Goal: Use online tool/utility: Utilize a website feature to perform a specific function

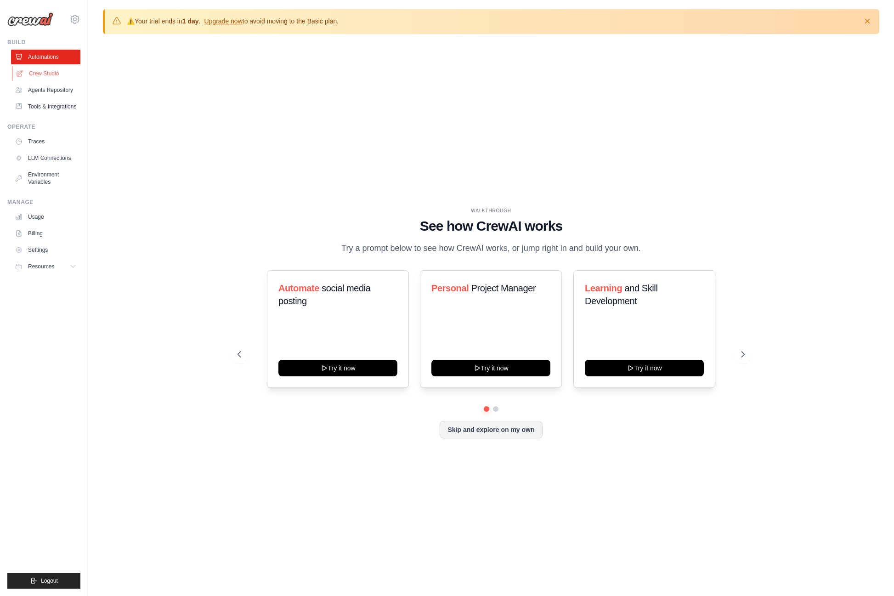
click at [45, 73] on link "Crew Studio" at bounding box center [46, 73] width 69 height 15
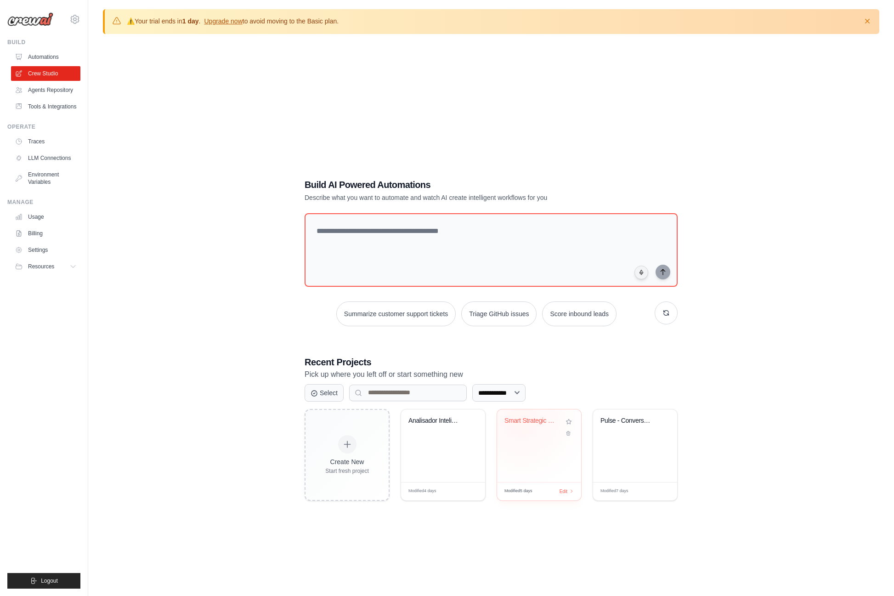
click at [522, 420] on div "Smart Strategic Chart Generator wit..." at bounding box center [533, 421] width 56 height 8
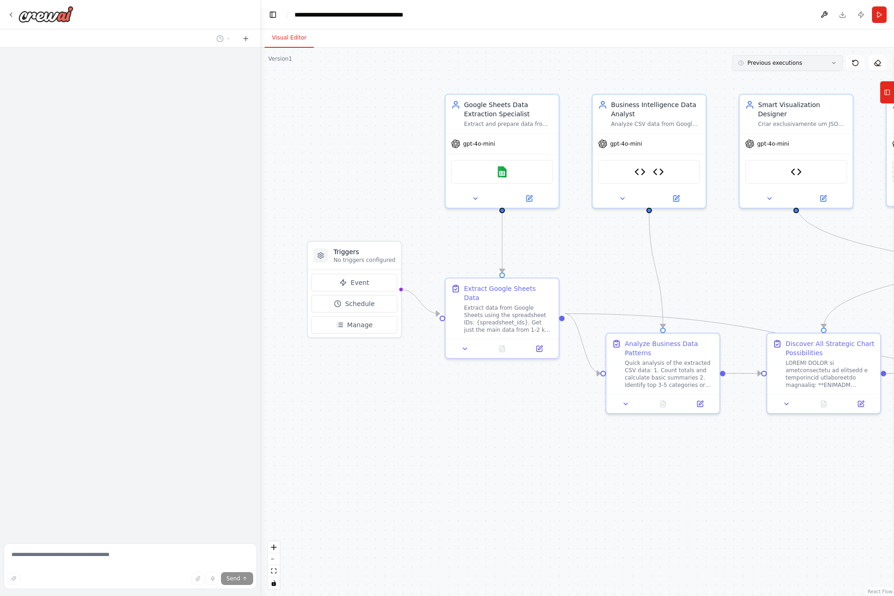
click at [799, 65] on button "Previous executions" at bounding box center [787, 63] width 110 height 16
drag, startPoint x: 799, startPoint y: 65, endPoint x: 794, endPoint y: 67, distance: 5.4
click at [787, 62] on span "Previous executions" at bounding box center [775, 62] width 55 height 7
click at [831, 63] on icon at bounding box center [834, 63] width 6 height 6
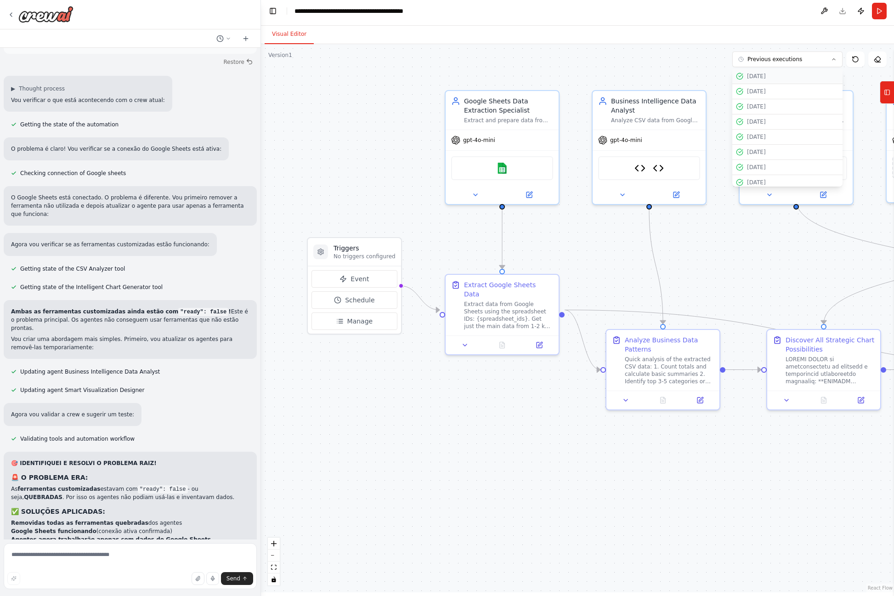
click at [772, 73] on div "10/10/2025" at bounding box center [793, 76] width 92 height 7
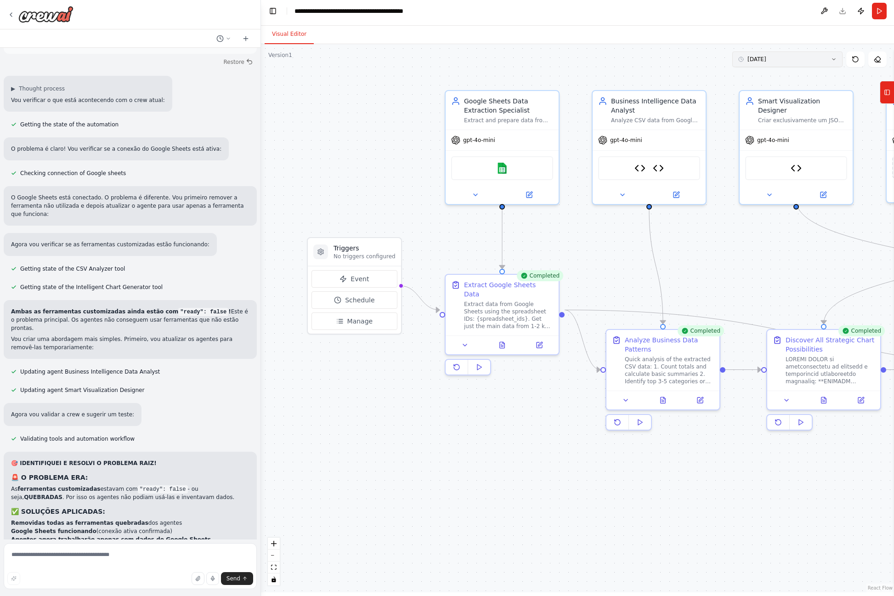
click at [777, 63] on button "10/10/2025" at bounding box center [787, 59] width 110 height 16
click at [774, 76] on span "Clear selection" at bounding box center [767, 76] width 41 height 7
click at [877, 12] on button "Run" at bounding box center [879, 11] width 15 height 17
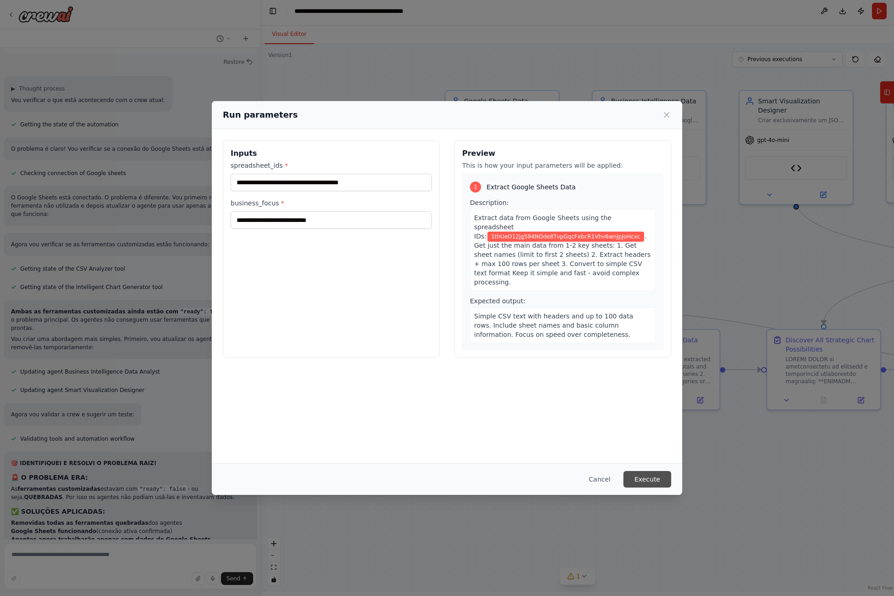
click at [642, 479] on button "Execute" at bounding box center [648, 479] width 48 height 17
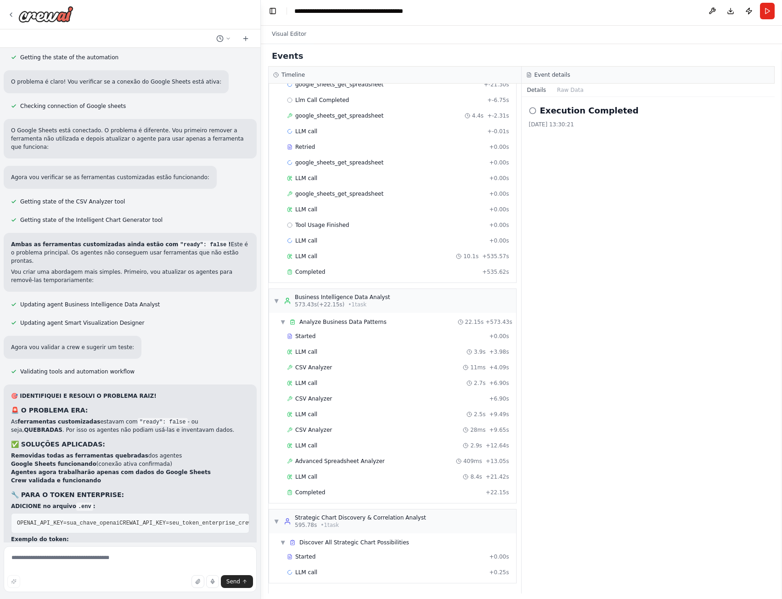
scroll to position [23368, 0]
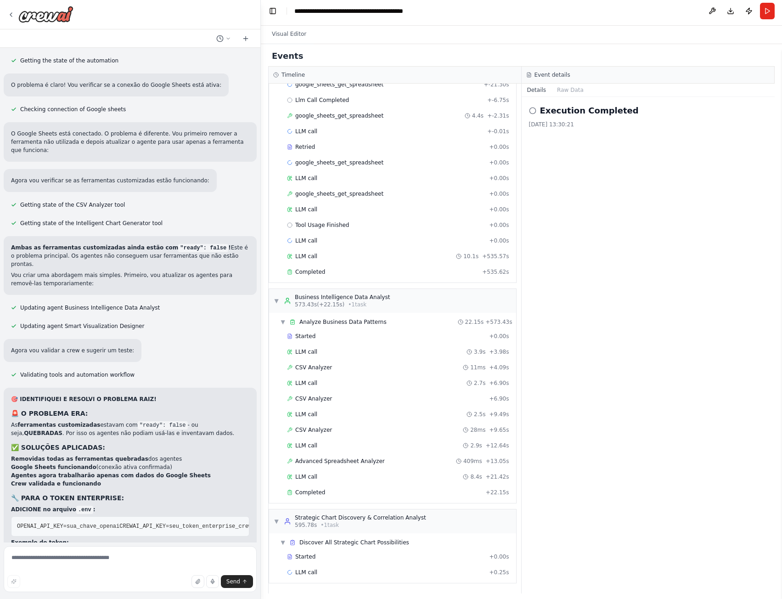
drag, startPoint x: 143, startPoint y: 459, endPoint x: 11, endPoint y: 378, distance: 154.5
click at [11, 395] on div "🎯 IDENTIFIQUEI E RESOLVI O PROBLEMA RAIZ! 🚨 O PROBLEMA ERA: As ferramentas cust…" at bounding box center [130, 539] width 238 height 289
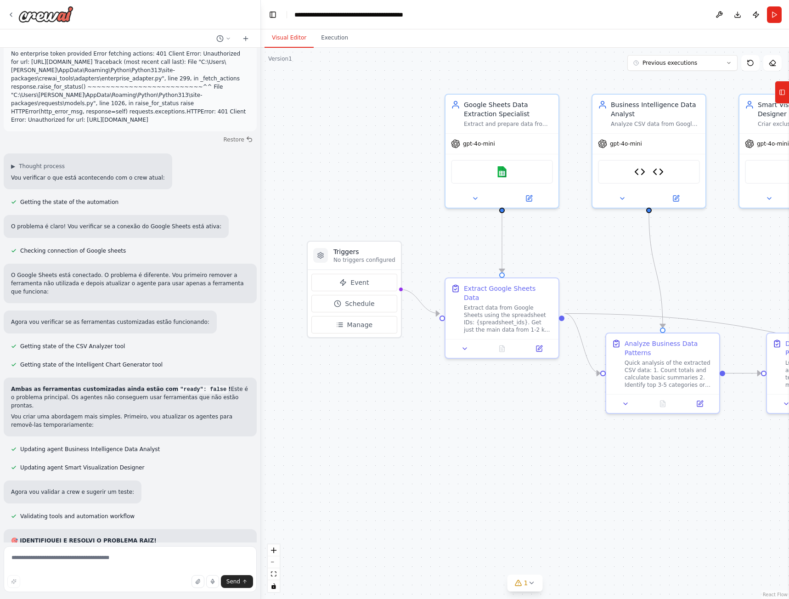
scroll to position [23301, 0]
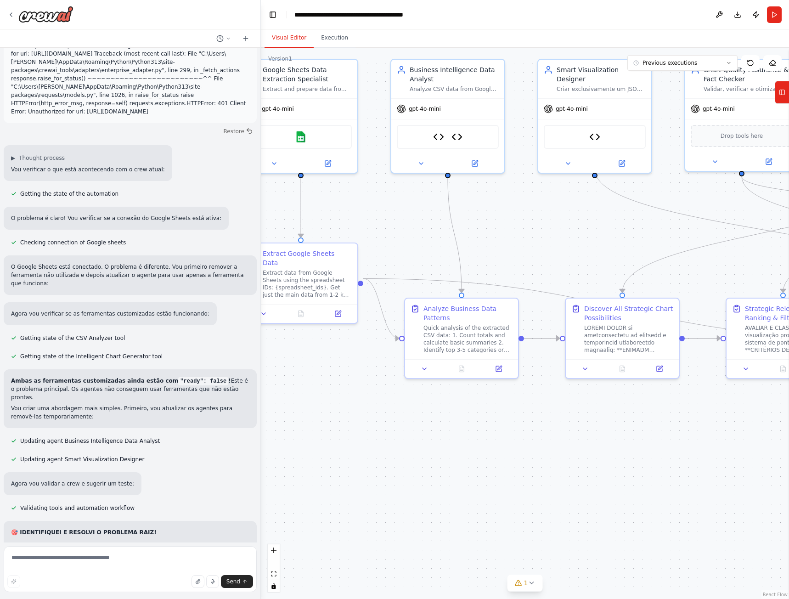
drag, startPoint x: 341, startPoint y: 429, endPoint x: 317, endPoint y: 429, distance: 23.9
click at [256, 417] on div "Solução de inteligência artificial, que permite aos usuários enviar múltiplas p…" at bounding box center [394, 299] width 789 height 599
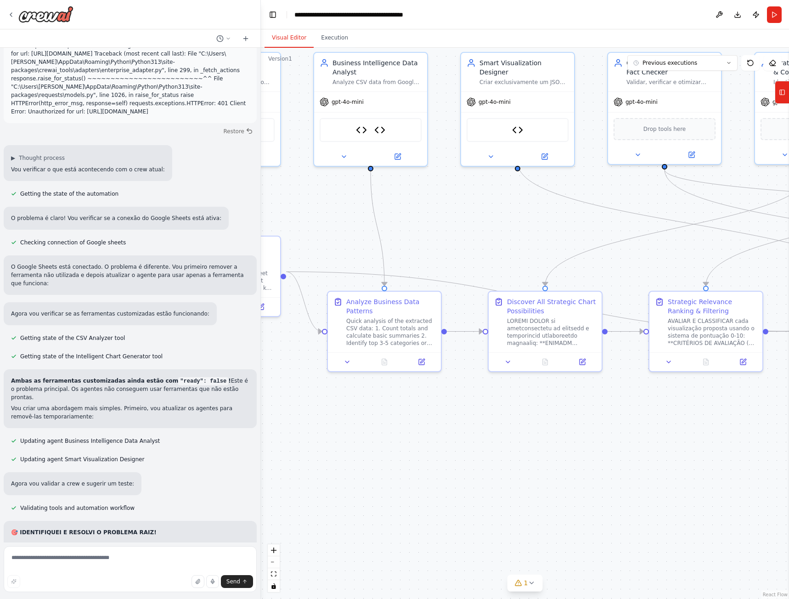
drag, startPoint x: 475, startPoint y: 469, endPoint x: 420, endPoint y: 471, distance: 55.2
click at [418, 471] on div ".deletable-edge-delete-btn { width: 20px; height: 20px; border: 0px solid #ffff…" at bounding box center [525, 323] width 528 height 551
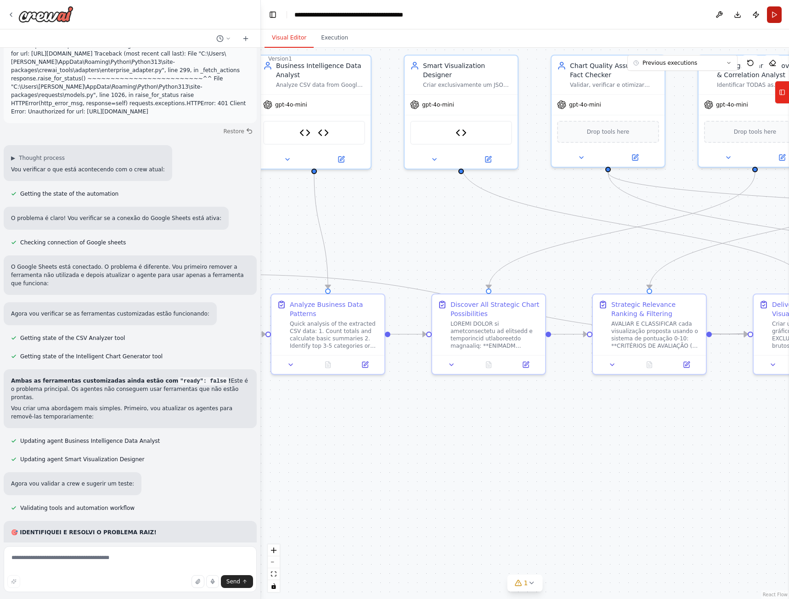
click at [775, 21] on button "Run" at bounding box center [774, 14] width 15 height 17
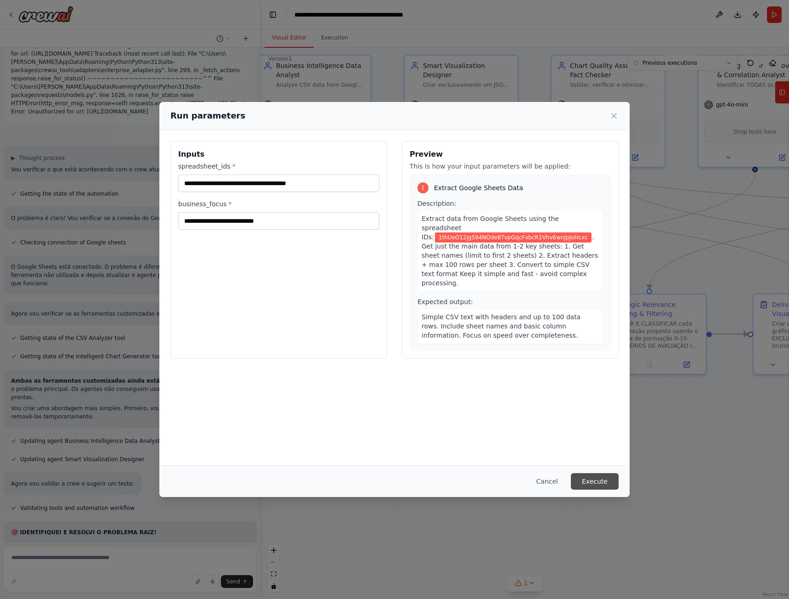
click at [594, 481] on button "Execute" at bounding box center [595, 481] width 48 height 17
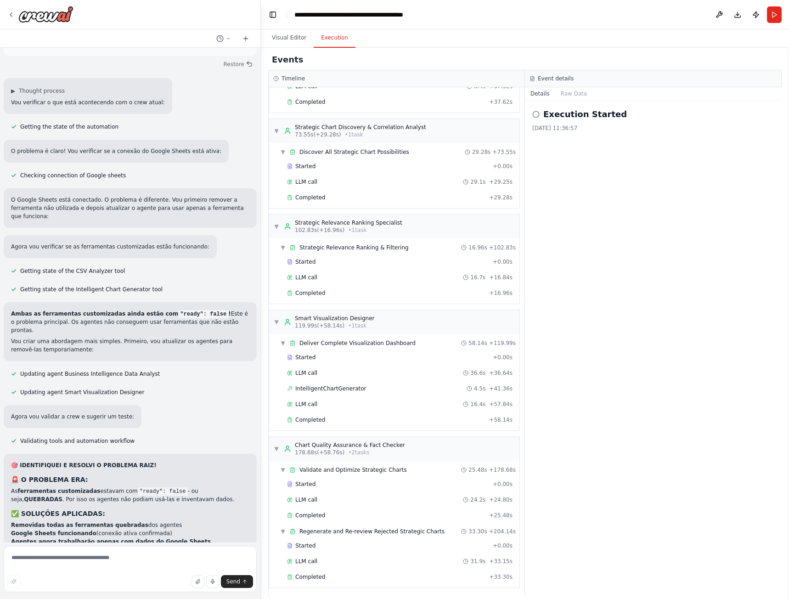
scroll to position [228, 0]
click at [334, 572] on div "Completed + 33.30s" at bounding box center [400, 576] width 232 height 14
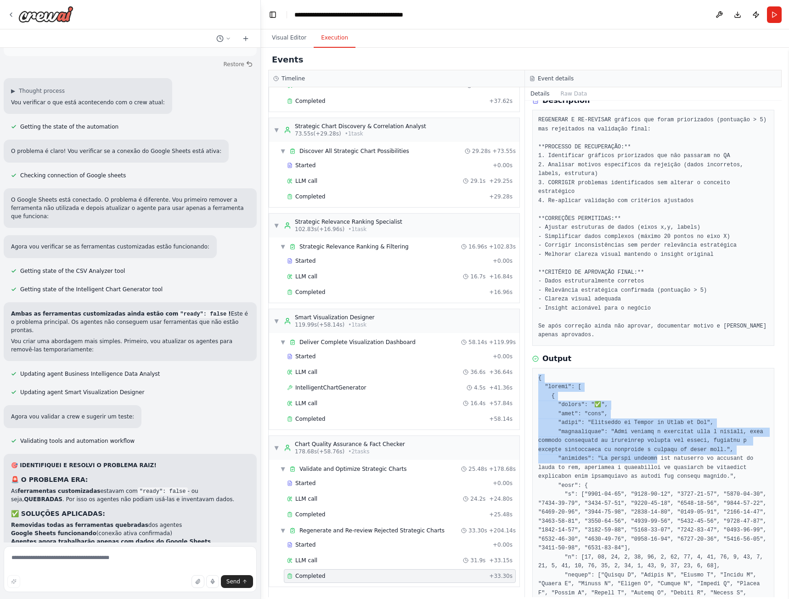
scroll to position [46, 0]
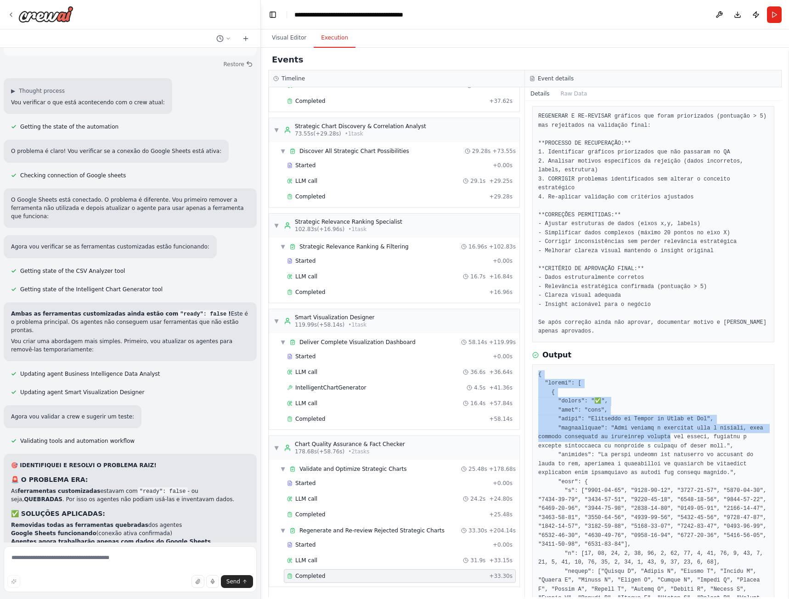
drag, startPoint x: 538, startPoint y: 409, endPoint x: 658, endPoint y: 425, distance: 120.9
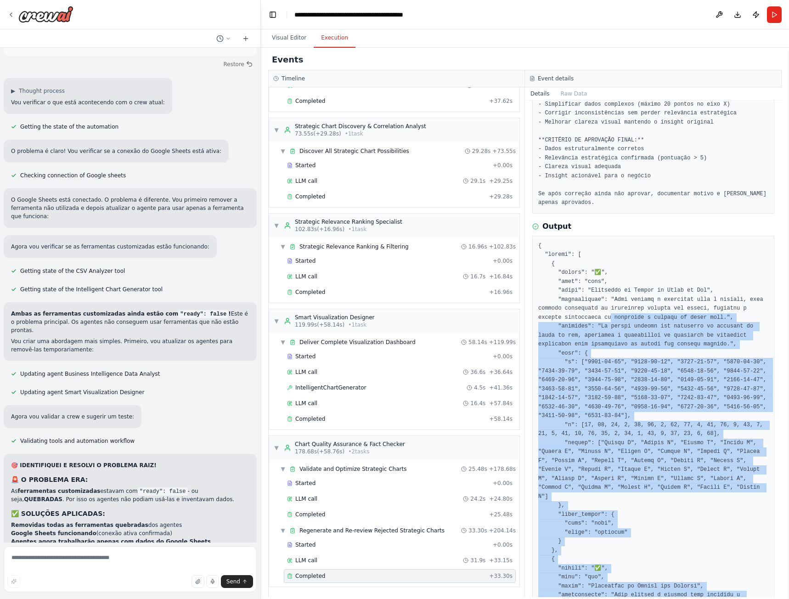
scroll to position [109, 0]
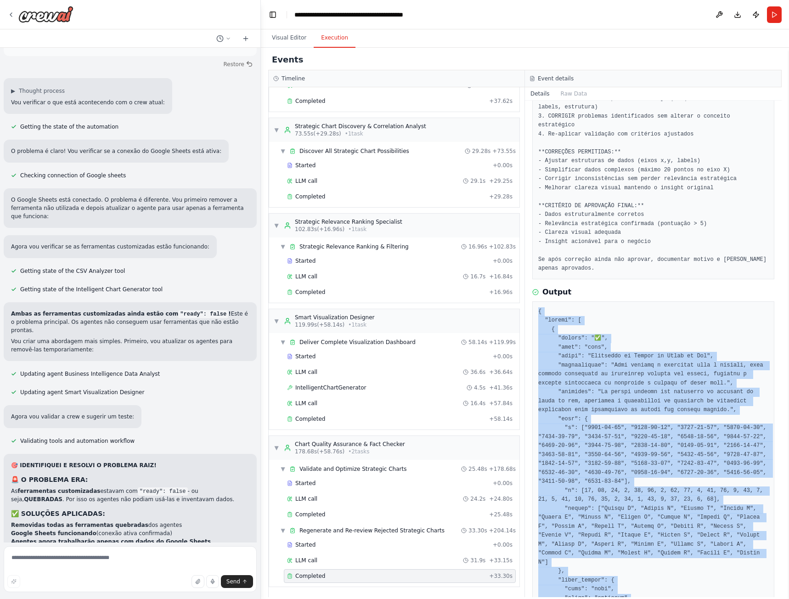
drag, startPoint x: 542, startPoint y: 573, endPoint x: 538, endPoint y: 301, distance: 272.5
copy pre "{ "charts": [ { "status": "✅", "name": "line", "title": "Tendência de Vendas ao…"
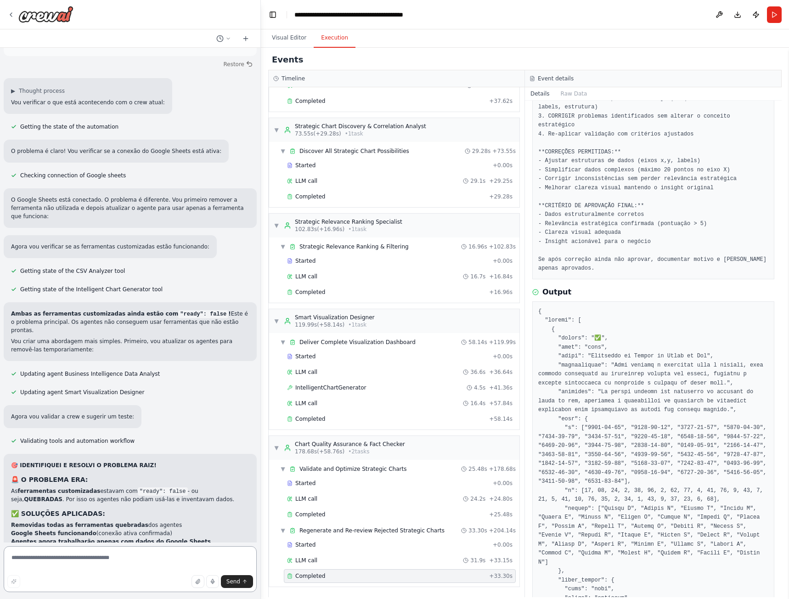
click at [101, 553] on textarea at bounding box center [130, 569] width 253 height 46
type textarea "**********"
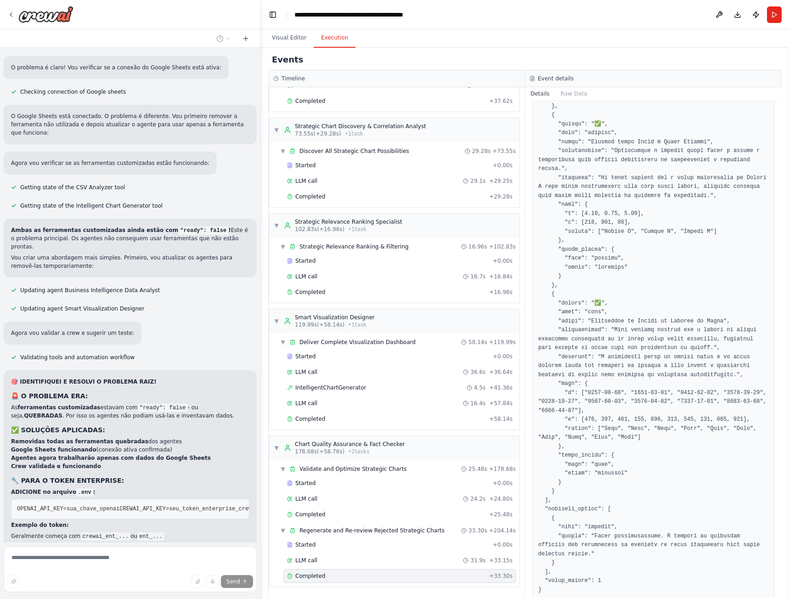
scroll to position [23460, 0]
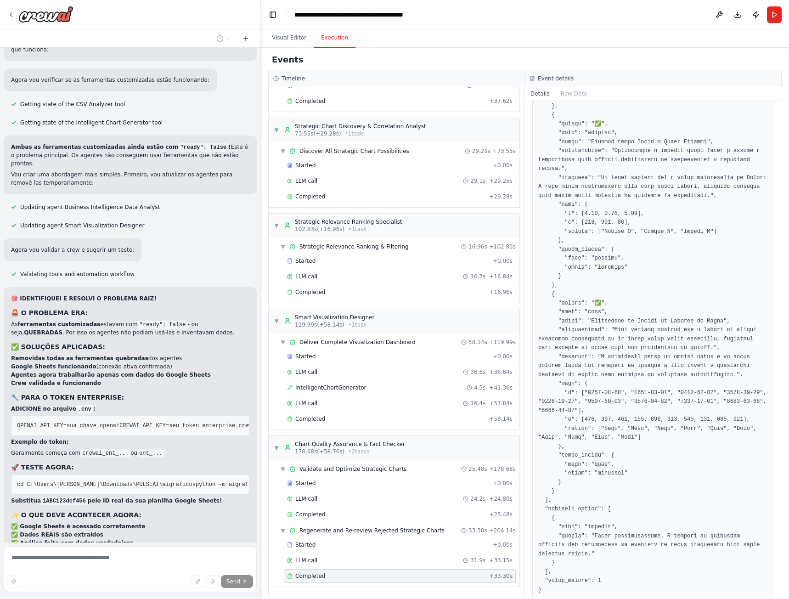
scroll to position [23535, 0]
click at [352, 390] on span "IntelligentChartGenerator" at bounding box center [330, 387] width 71 height 7
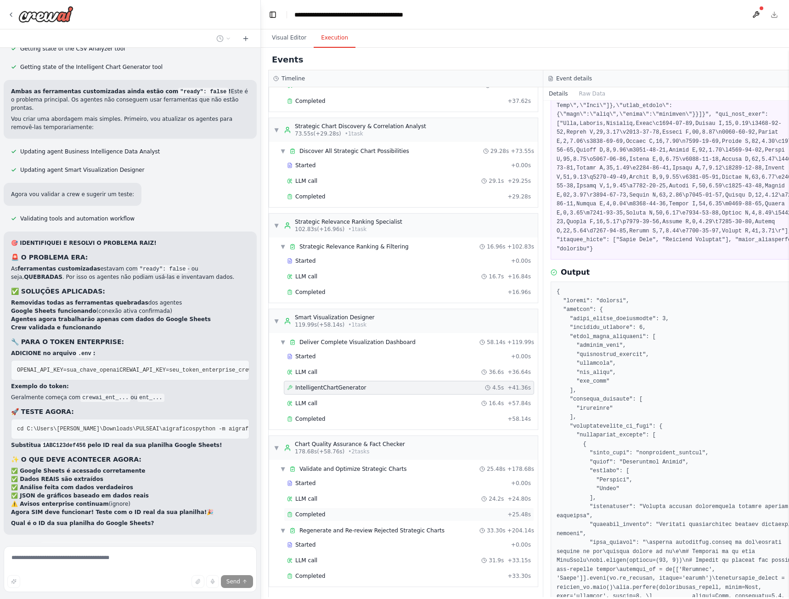
scroll to position [23609, 0]
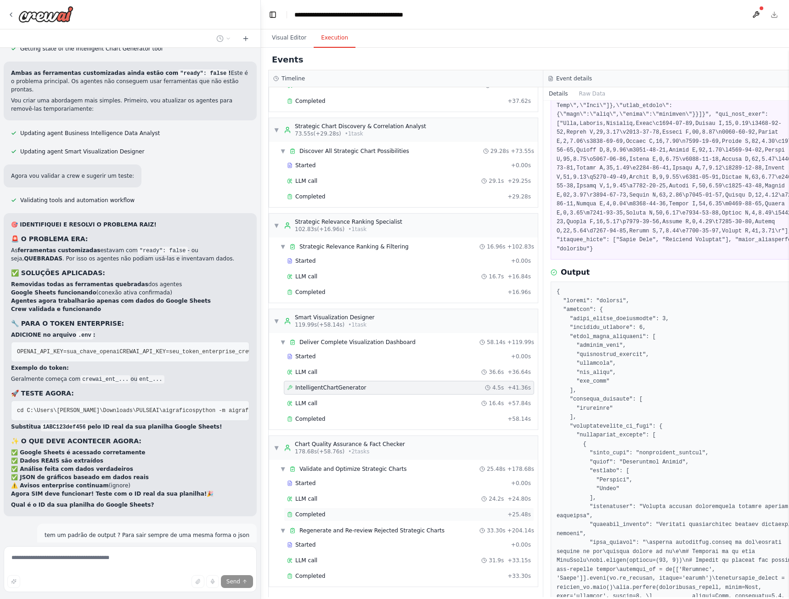
click at [326, 512] on div "Completed" at bounding box center [395, 514] width 217 height 7
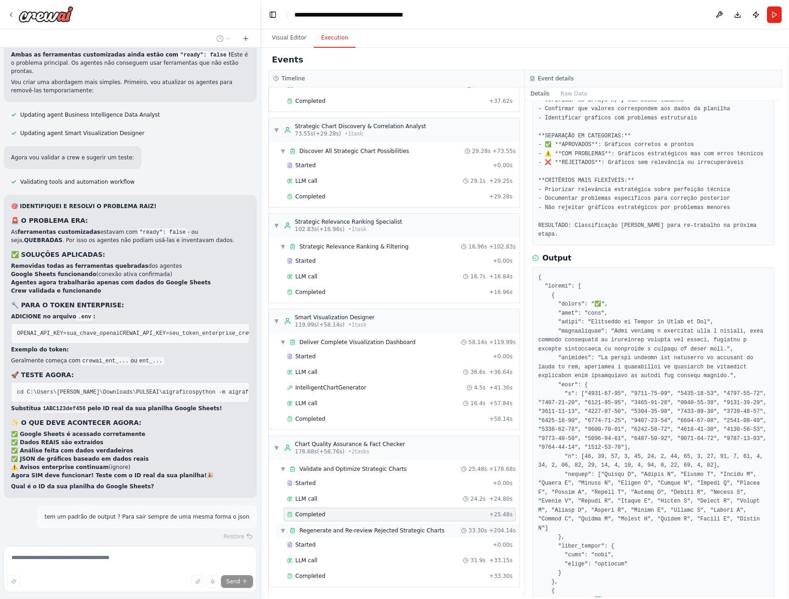
scroll to position [67, 0]
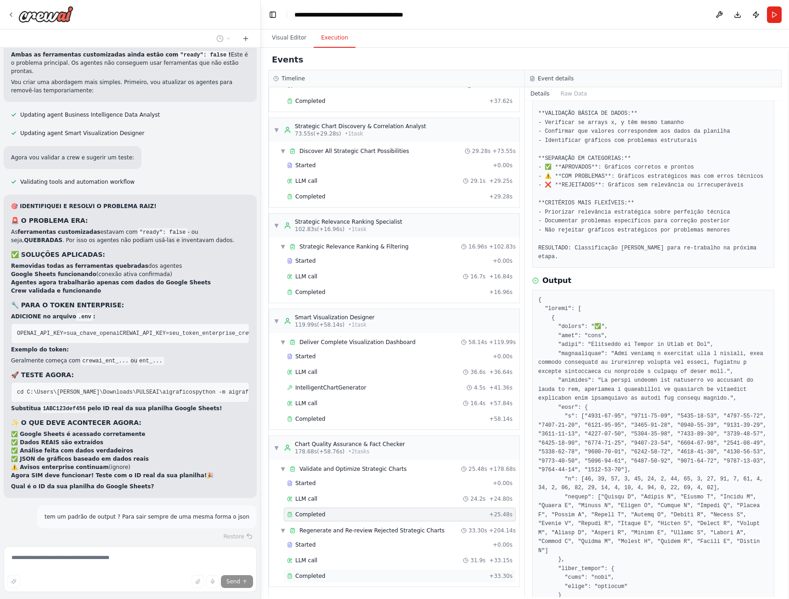
click at [370, 580] on div "Completed + 33.30s" at bounding box center [400, 576] width 232 height 14
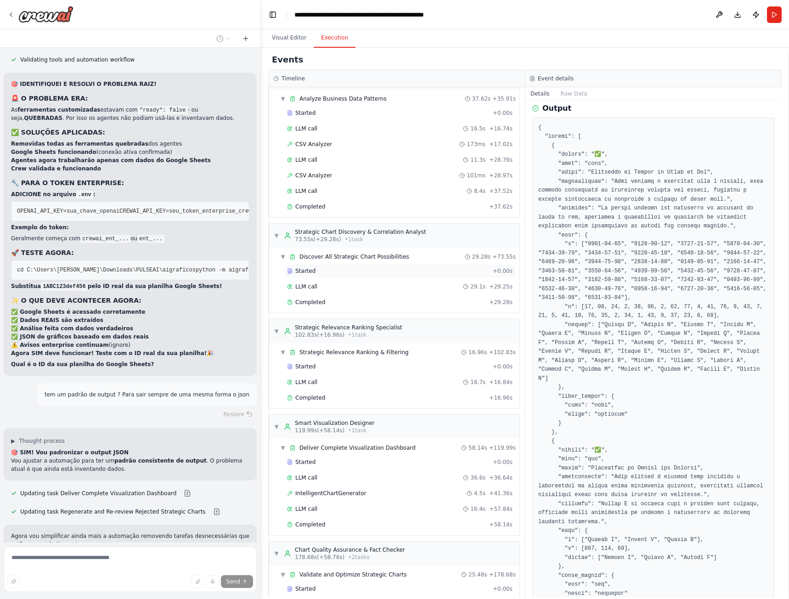
scroll to position [0, 0]
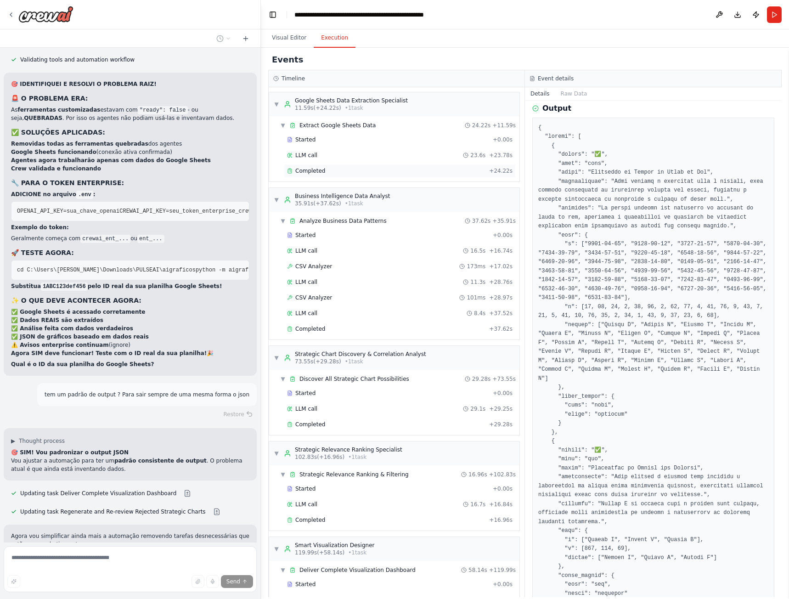
click at [313, 173] on span "Completed" at bounding box center [310, 170] width 30 height 7
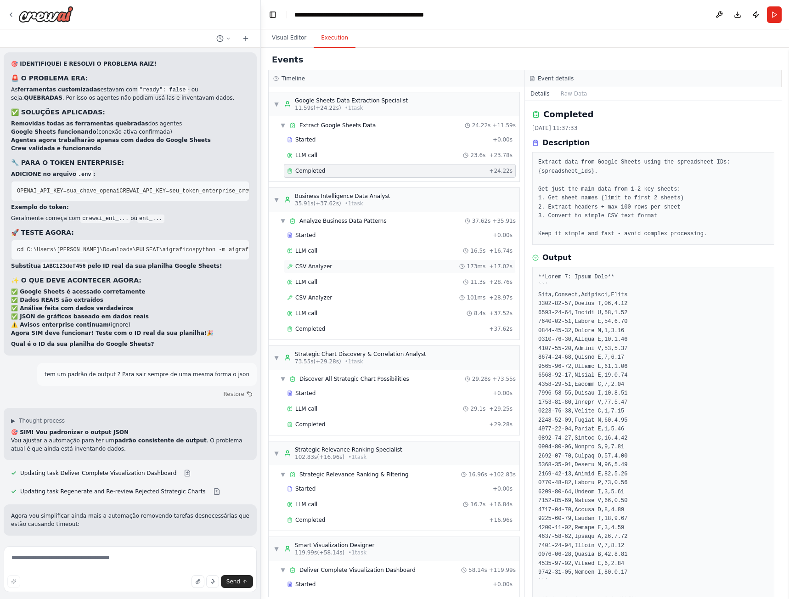
click at [348, 265] on div "CSV Analyzer 173ms + 17.02s" at bounding box center [400, 266] width 226 height 7
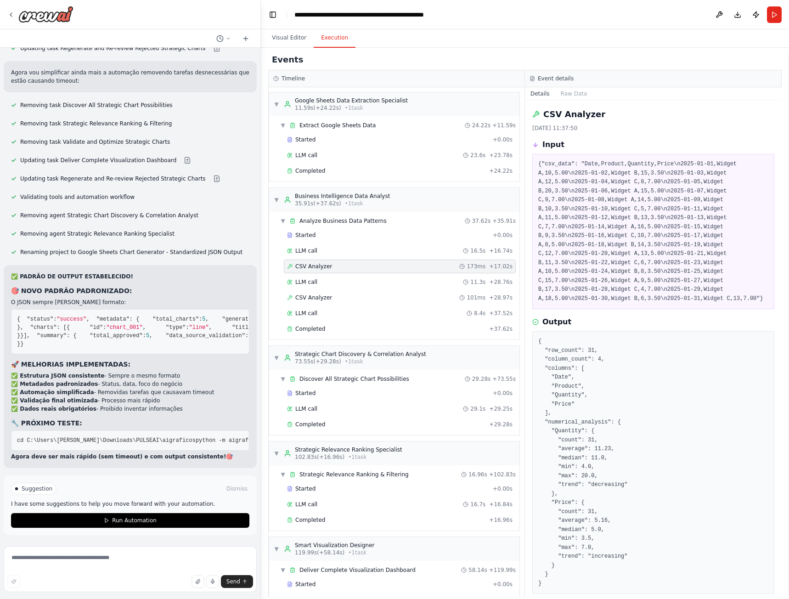
scroll to position [24231, 0]
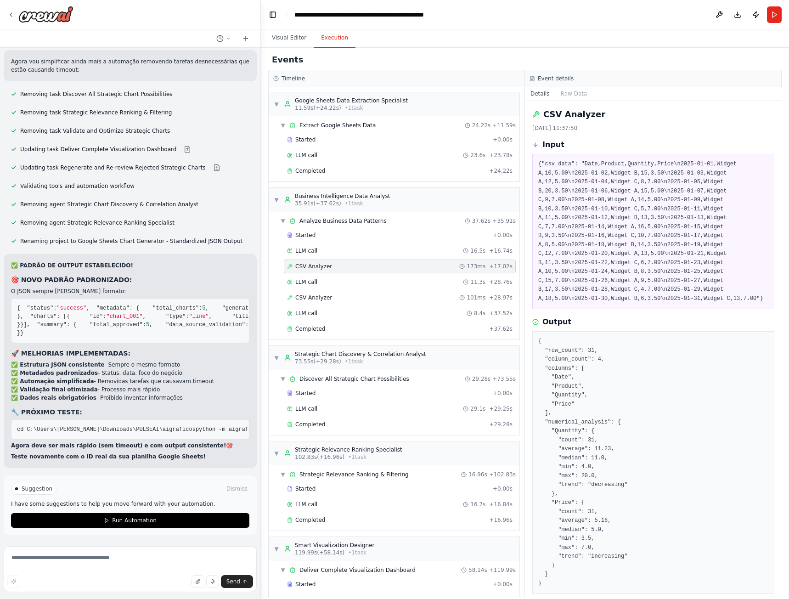
click at [131, 522] on span "Run Automation" at bounding box center [134, 520] width 45 height 7
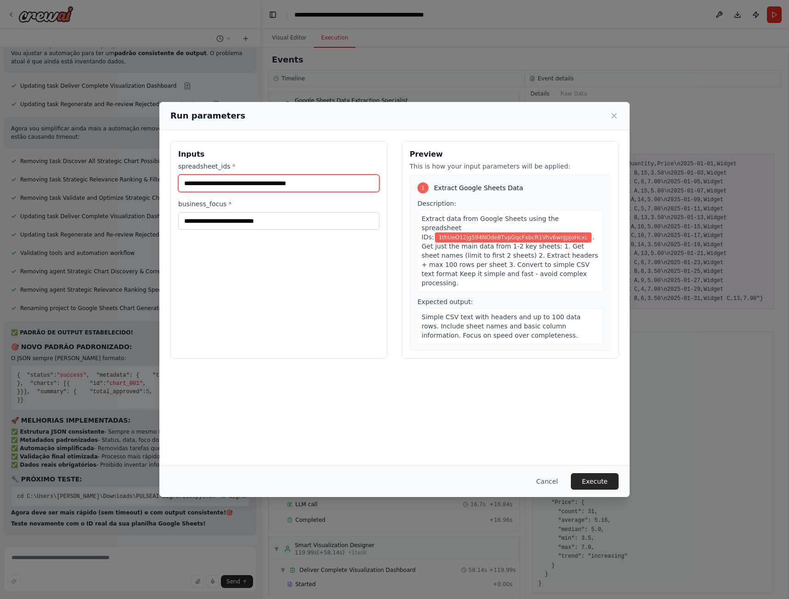
click at [265, 179] on input "**********" at bounding box center [278, 183] width 201 height 17
paste input "text"
type input "**********"
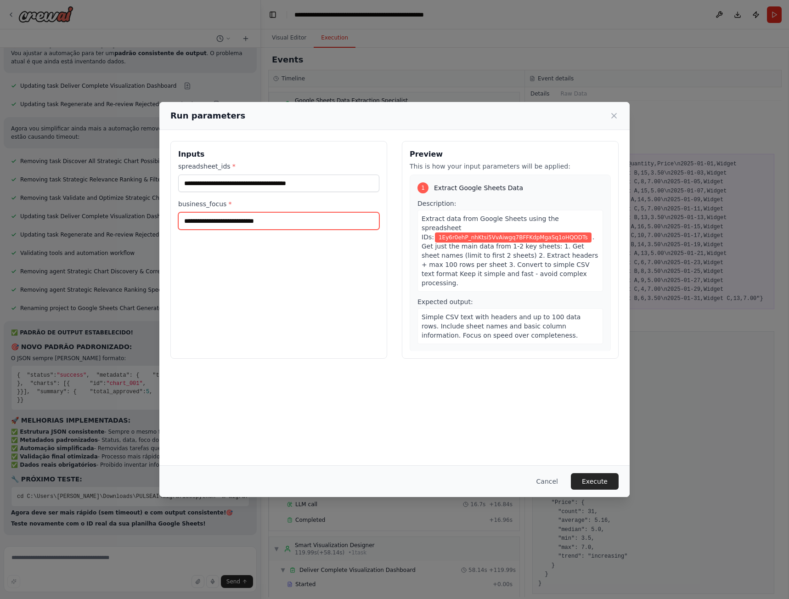
click at [259, 224] on input "**********" at bounding box center [278, 220] width 201 height 17
type input "*"
click at [312, 240] on div "**********" at bounding box center [278, 250] width 217 height 218
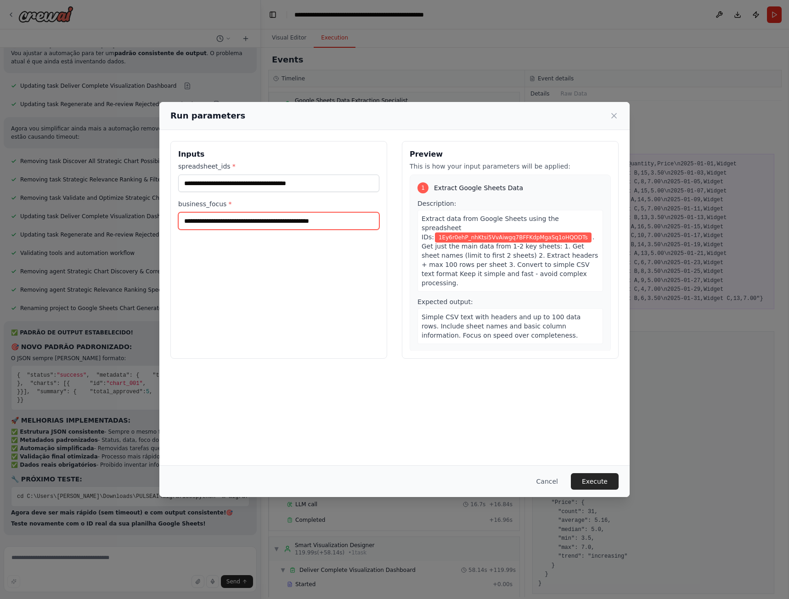
click at [265, 219] on input "**********" at bounding box center [278, 220] width 201 height 17
click at [362, 220] on input "**********" at bounding box center [278, 220] width 201 height 17
drag, startPoint x: 364, startPoint y: 221, endPoint x: 262, endPoint y: 221, distance: 102.0
click at [262, 221] on input "**********" at bounding box center [278, 220] width 201 height 17
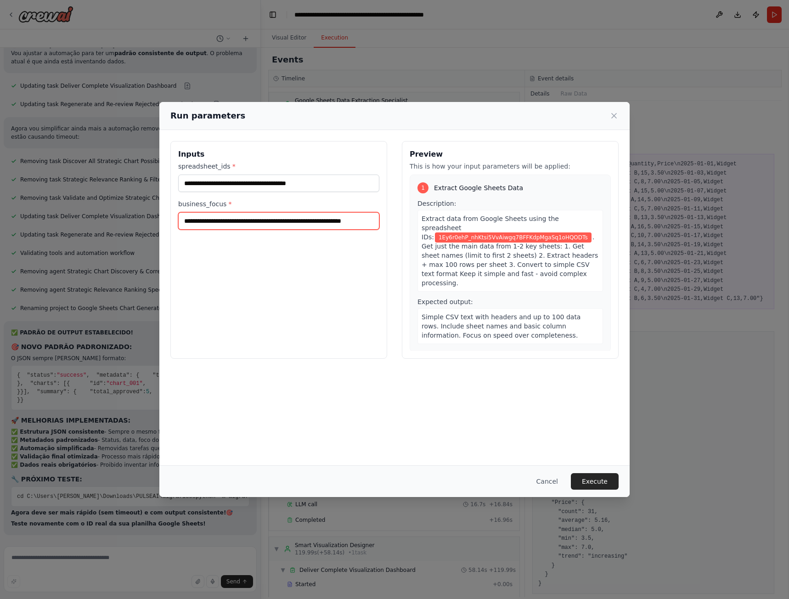
scroll to position [0, 19]
type input "**********"
click at [507, 379] on div "**********" at bounding box center [394, 298] width 471 height 336
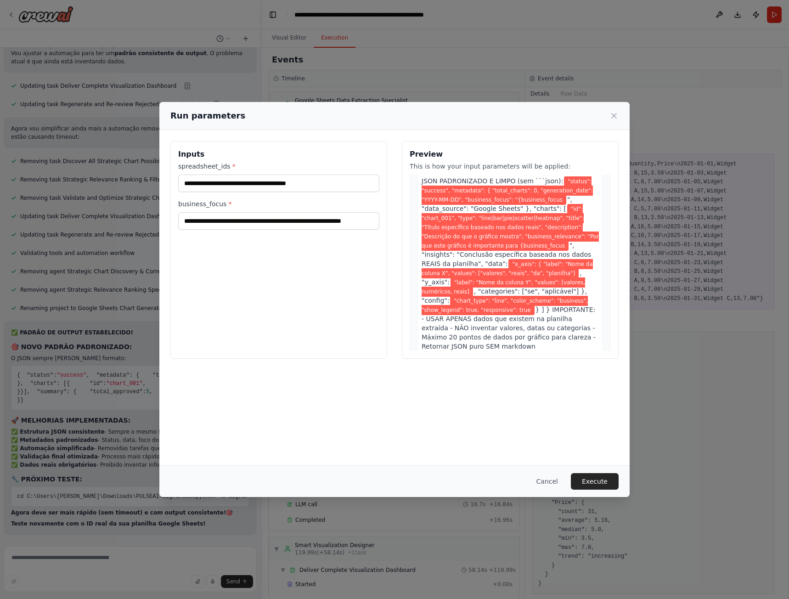
scroll to position [505, 0]
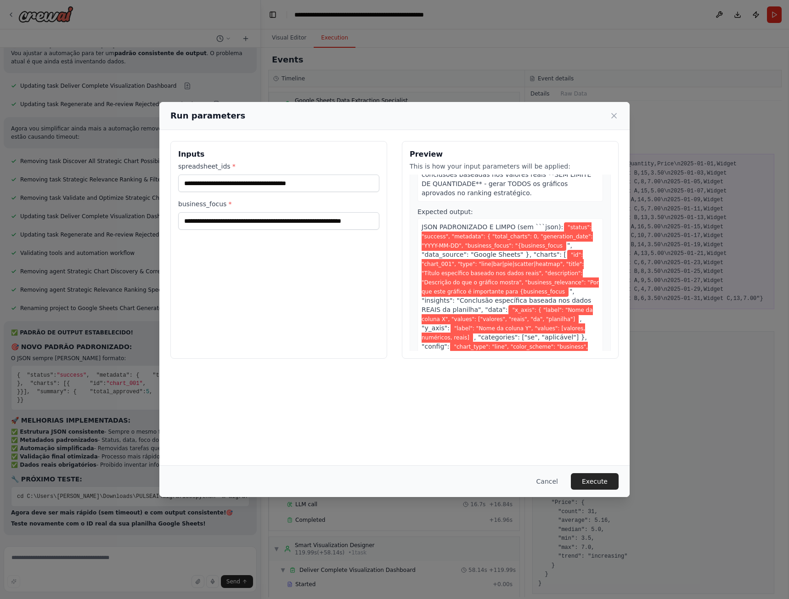
click at [599, 478] on button "Execute" at bounding box center [595, 481] width 48 height 17
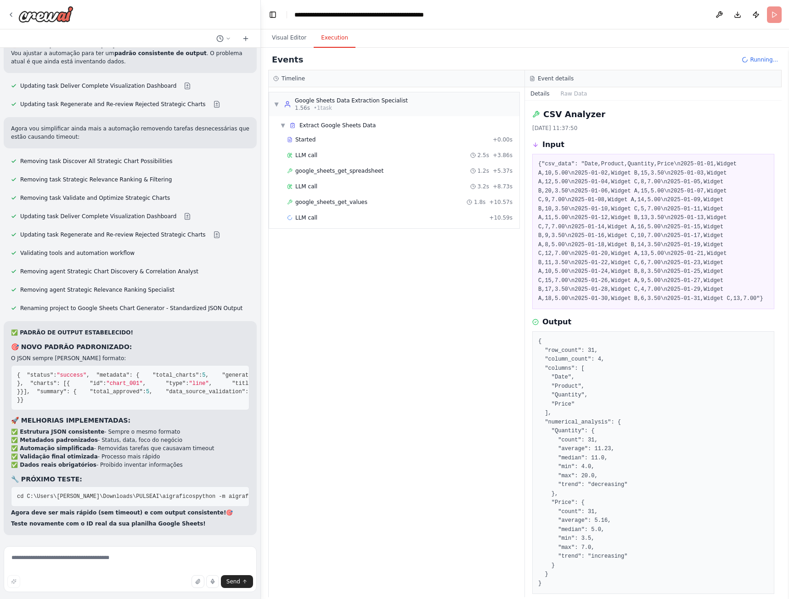
click at [291, 328] on div "▼ Google Sheets Data Extraction Specialist 1.56s • 1 task ▼ Extract Google Shee…" at bounding box center [397, 342] width 256 height 510
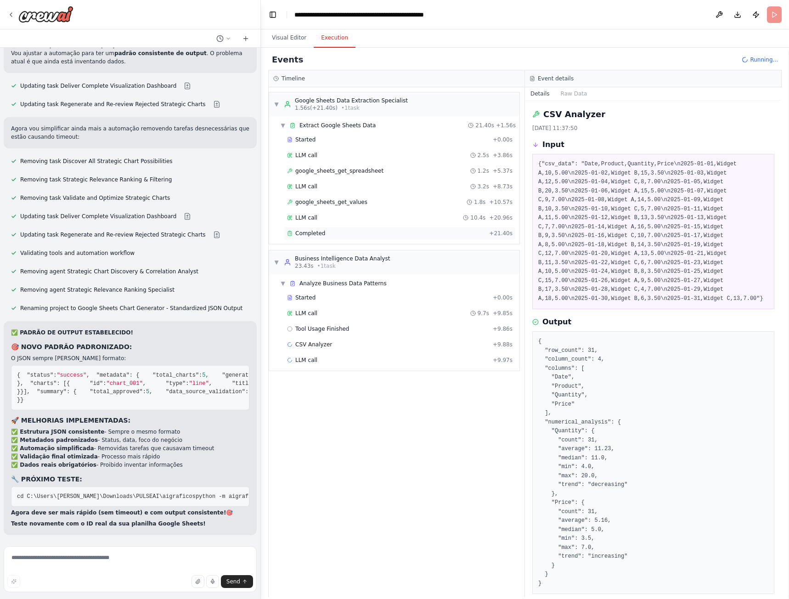
click at [316, 228] on div "Completed + 21.40s" at bounding box center [400, 234] width 232 height 14
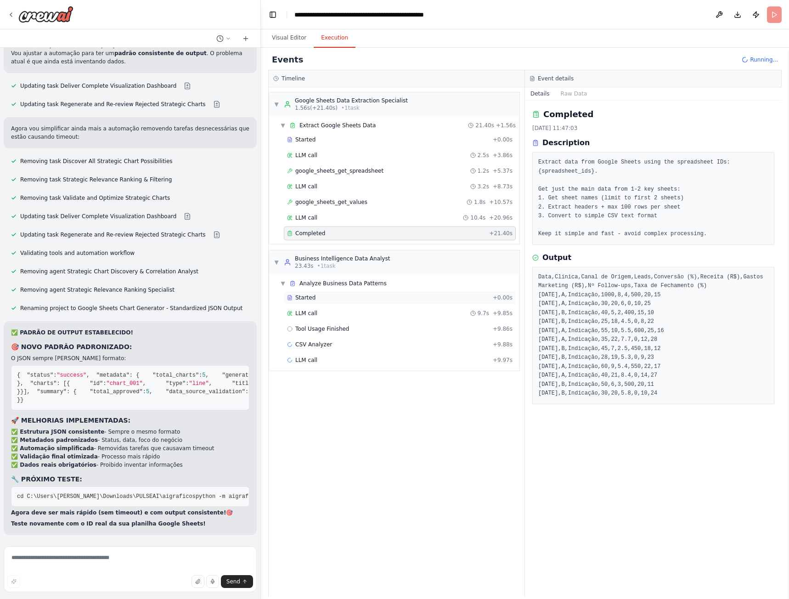
click at [327, 296] on div "Started" at bounding box center [388, 297] width 202 height 7
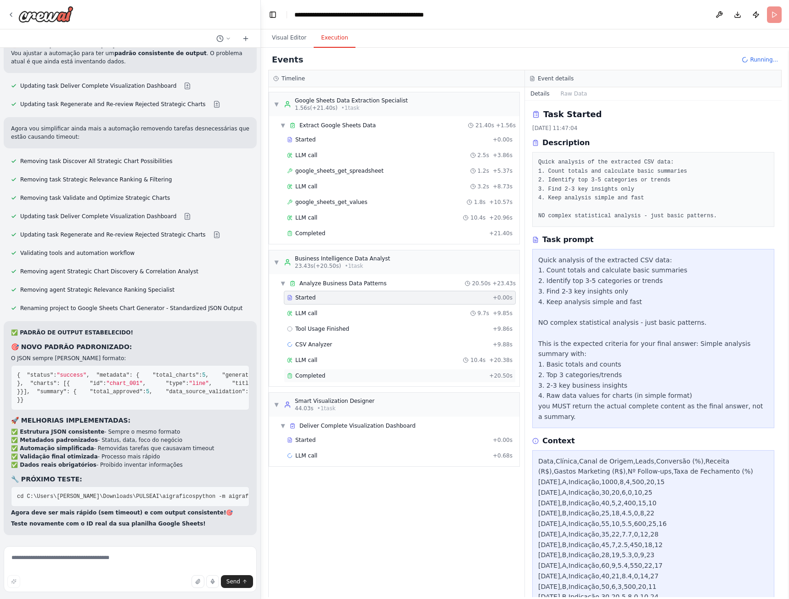
click at [321, 379] on span "Completed" at bounding box center [310, 375] width 30 height 7
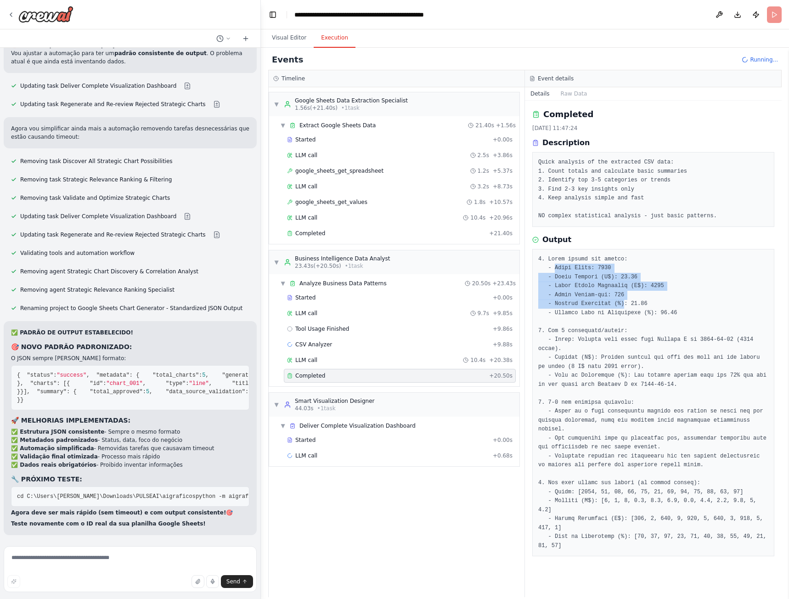
drag, startPoint x: 552, startPoint y: 269, endPoint x: 619, endPoint y: 304, distance: 75.4
click at [618, 304] on pre at bounding box center [654, 403] width 230 height 296
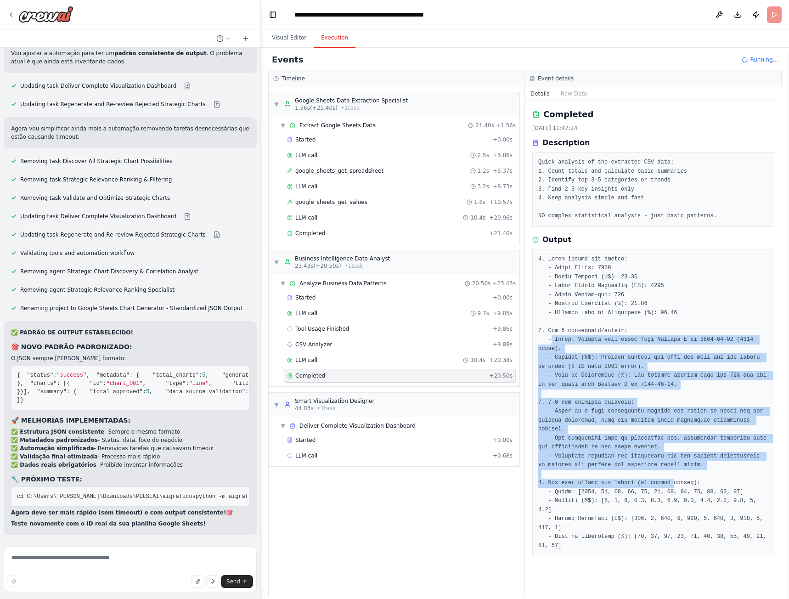
drag, startPoint x: 550, startPoint y: 337, endPoint x: 640, endPoint y: 464, distance: 155.9
click at [660, 461] on pre at bounding box center [654, 403] width 230 height 296
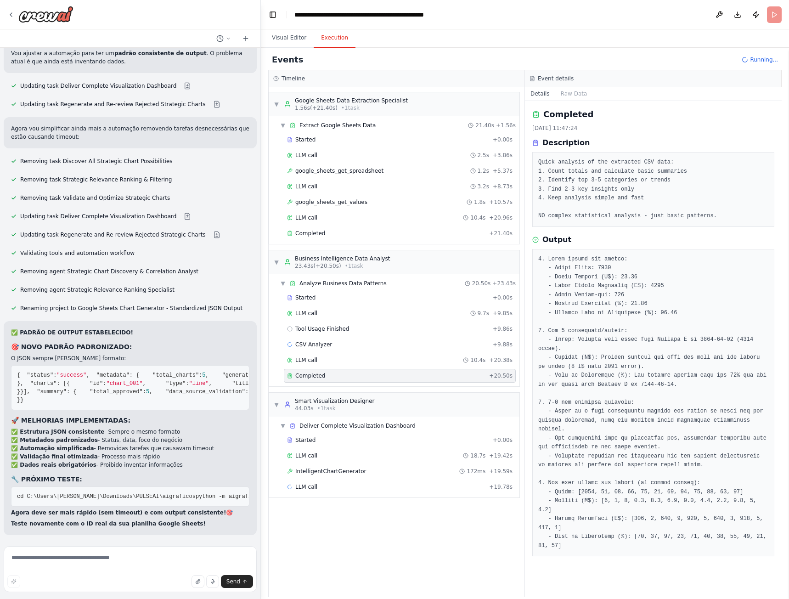
click at [584, 489] on pre at bounding box center [654, 403] width 230 height 296
click at [338, 440] on div "Started" at bounding box center [388, 440] width 202 height 7
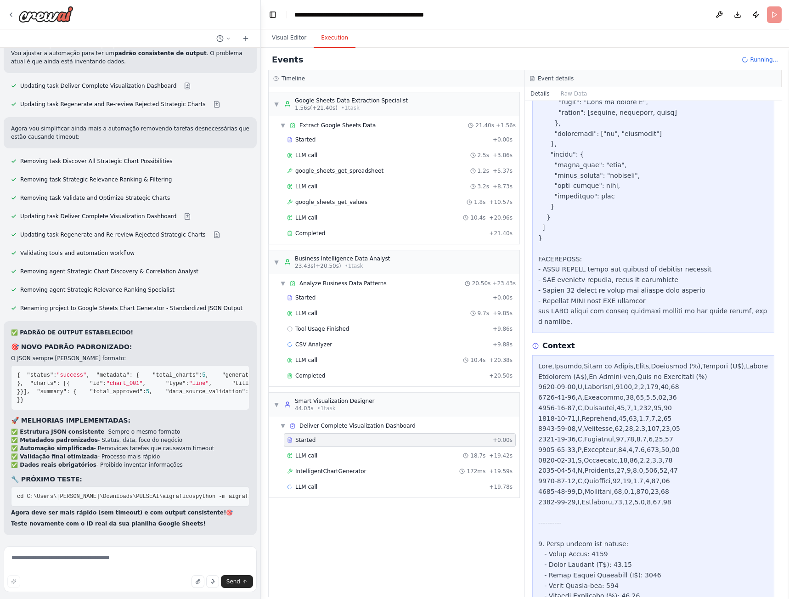
scroll to position [1001, 0]
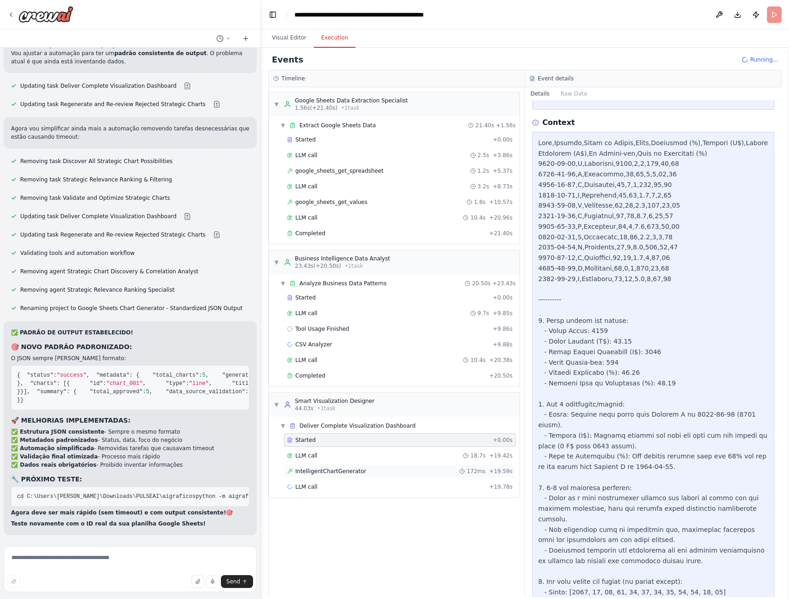
click at [339, 471] on span "IntelligentChartGenerator" at bounding box center [330, 471] width 71 height 7
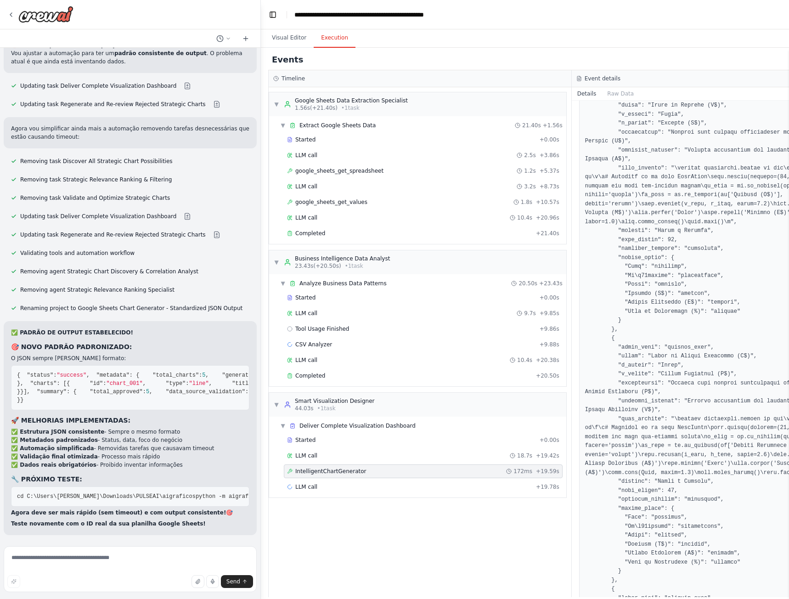
scroll to position [3033, 0]
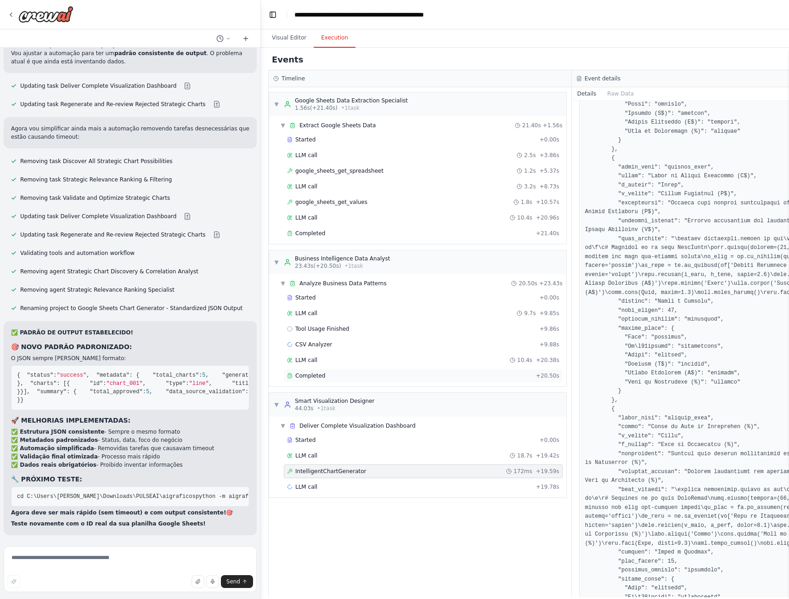
click at [321, 370] on div "Completed + 20.50s" at bounding box center [423, 376] width 279 height 14
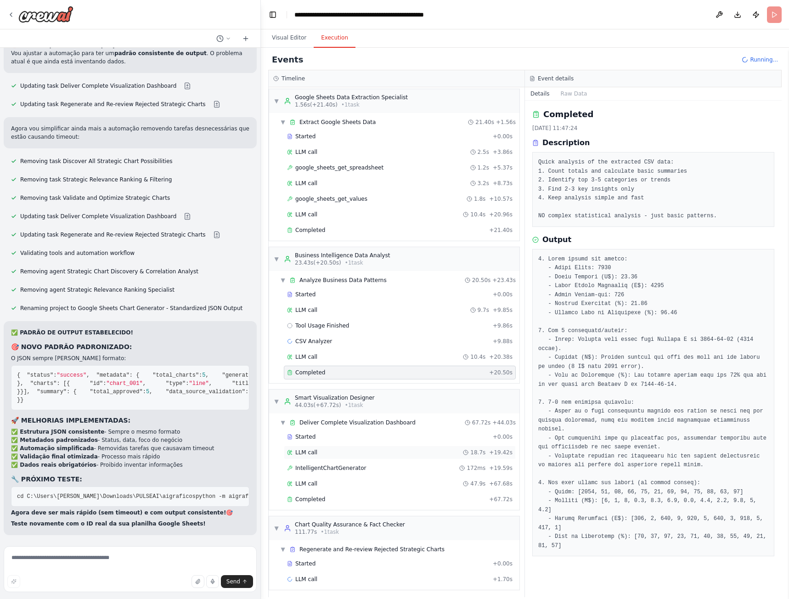
scroll to position [6, 0]
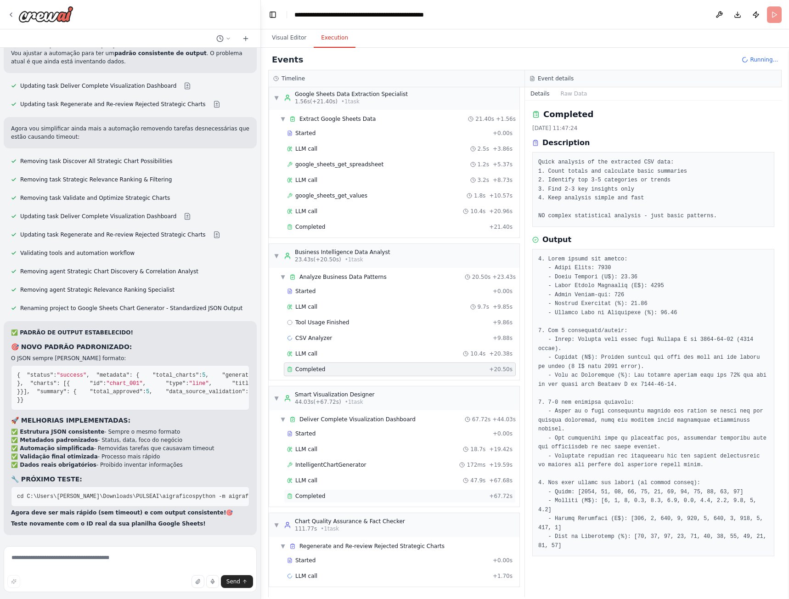
click at [327, 496] on div "Completed" at bounding box center [386, 496] width 198 height 7
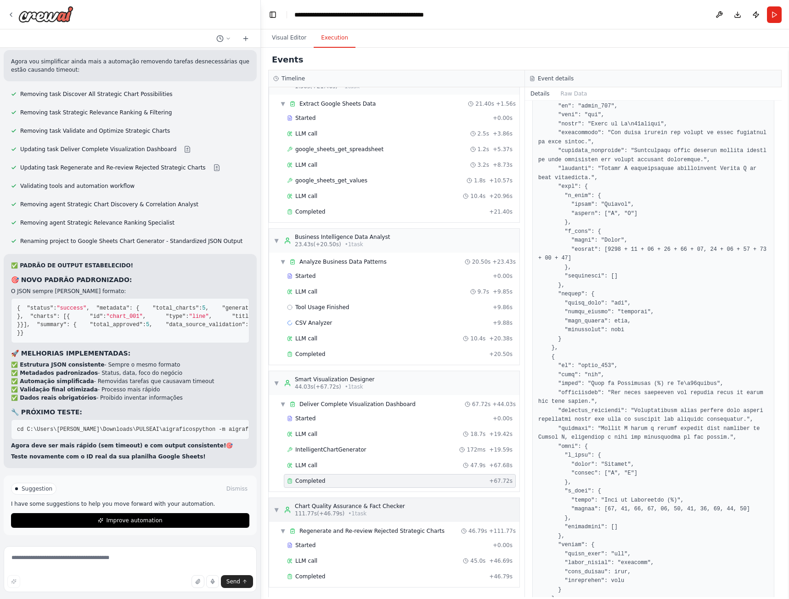
scroll to position [22, 0]
click at [325, 573] on div "Completed" at bounding box center [386, 576] width 198 height 7
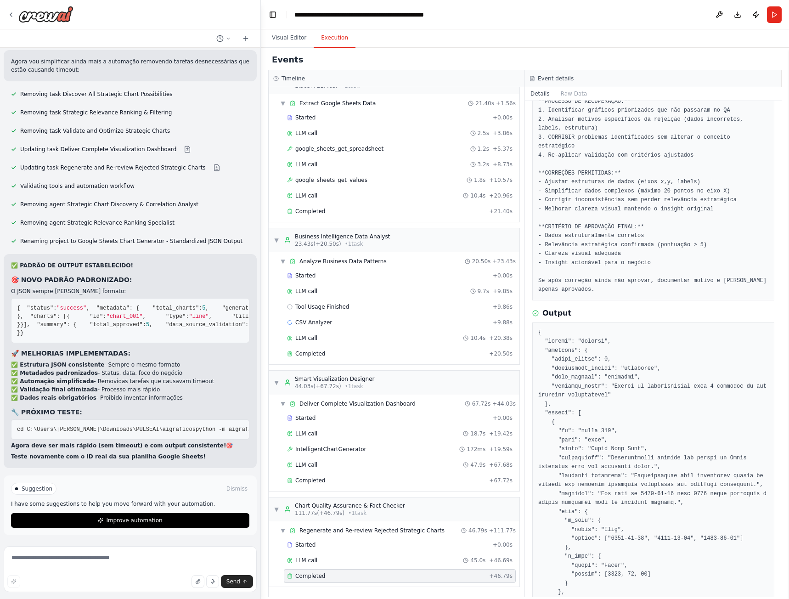
scroll to position [92, 0]
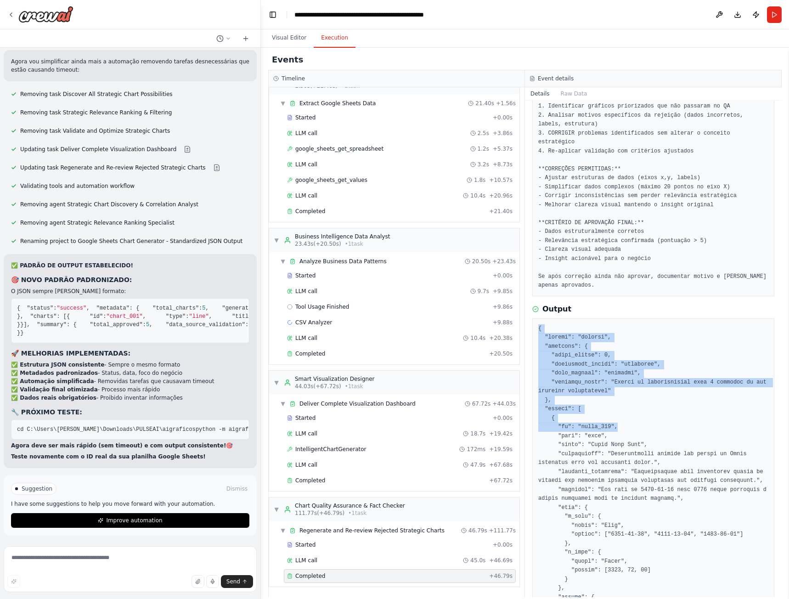
drag, startPoint x: 537, startPoint y: 319, endPoint x: 682, endPoint y: 414, distance: 173.6
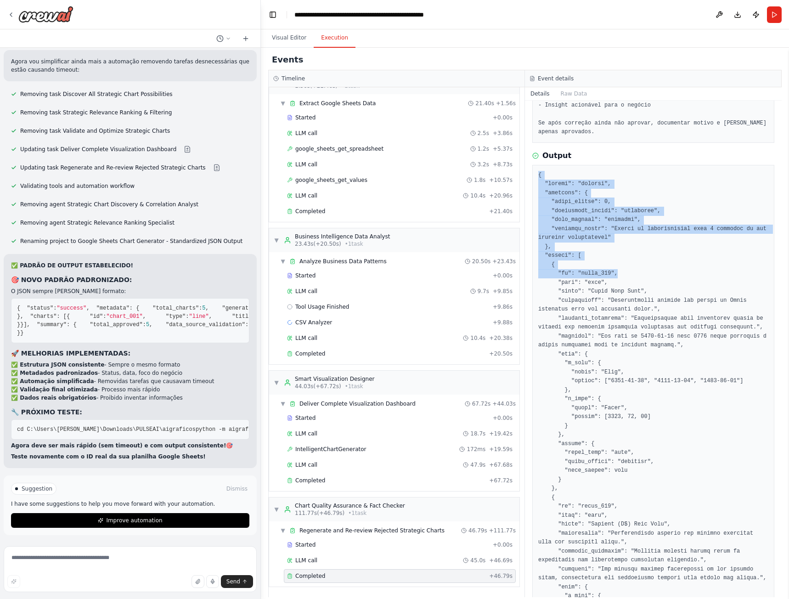
scroll to position [276, 0]
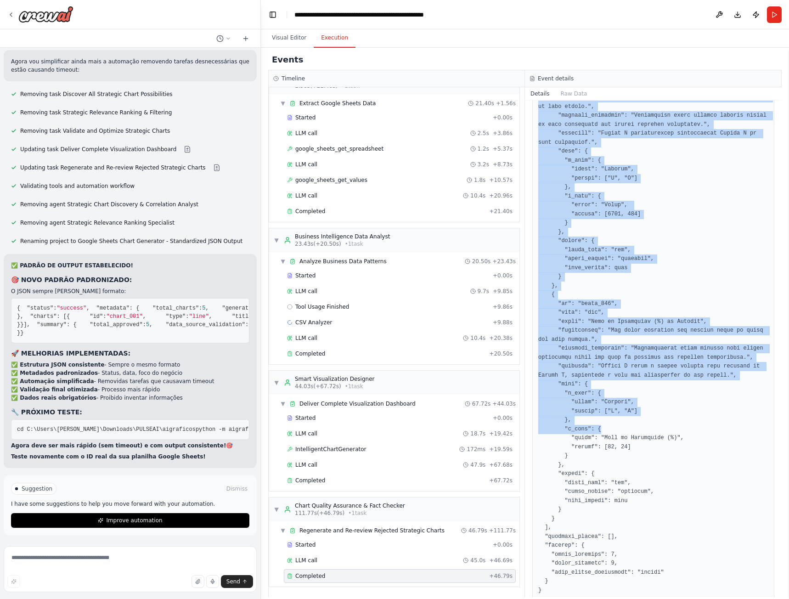
scroll to position [1640, 0]
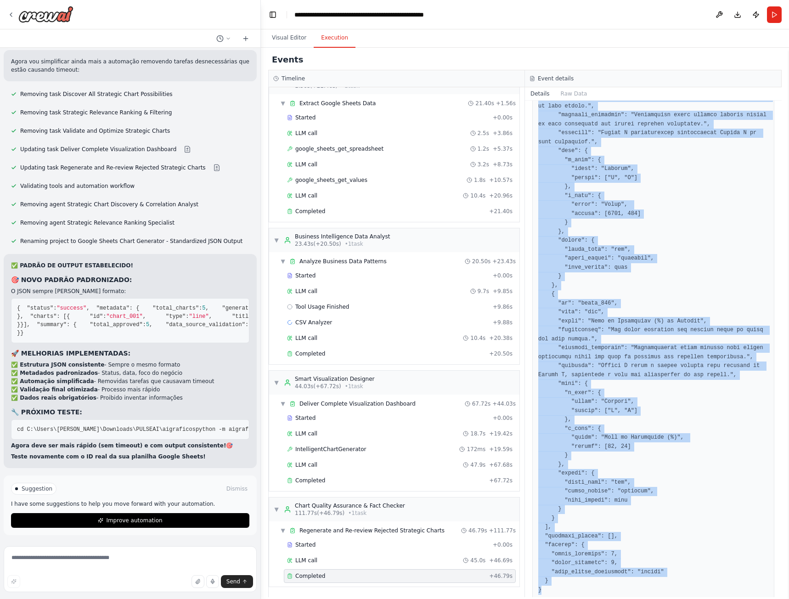
drag, startPoint x: 539, startPoint y: 137, endPoint x: 571, endPoint y: 567, distance: 431.2
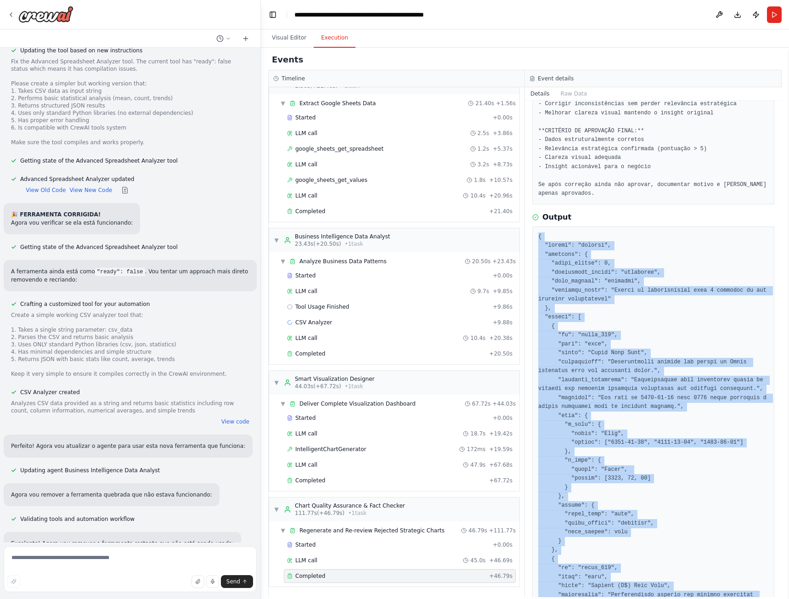
scroll to position [21428, 0]
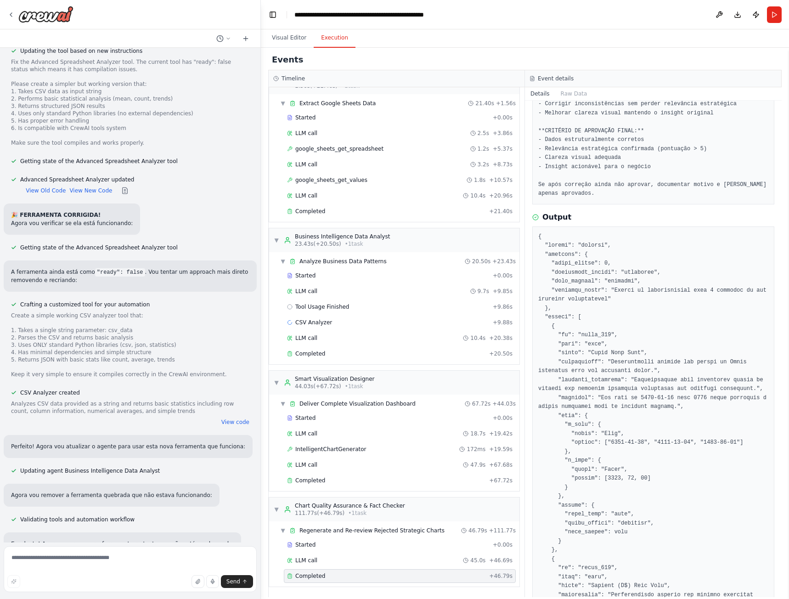
click at [68, 597] on strong "Ferramenta customizada quebrada" at bounding box center [65, 600] width 109 height 6
click at [69, 597] on strong "Ferramenta customizada quebrada" at bounding box center [65, 600] width 109 height 6
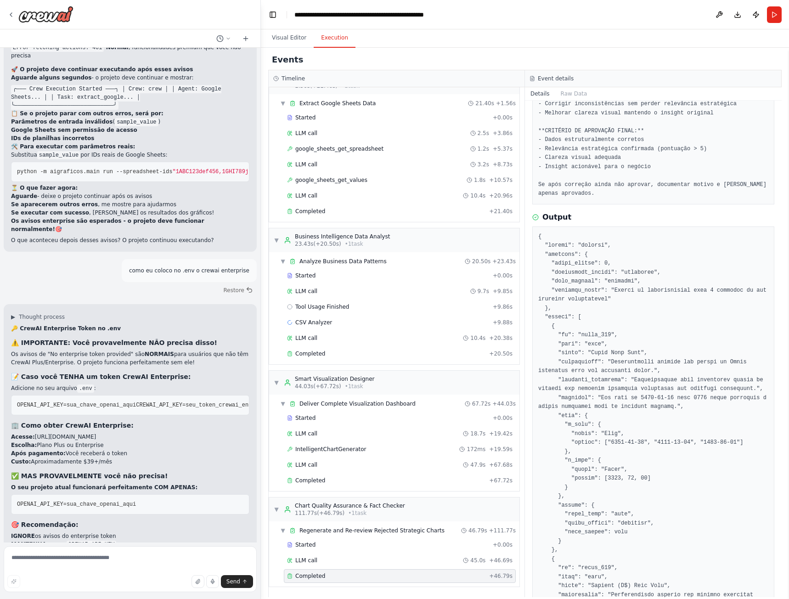
scroll to position [19912, 0]
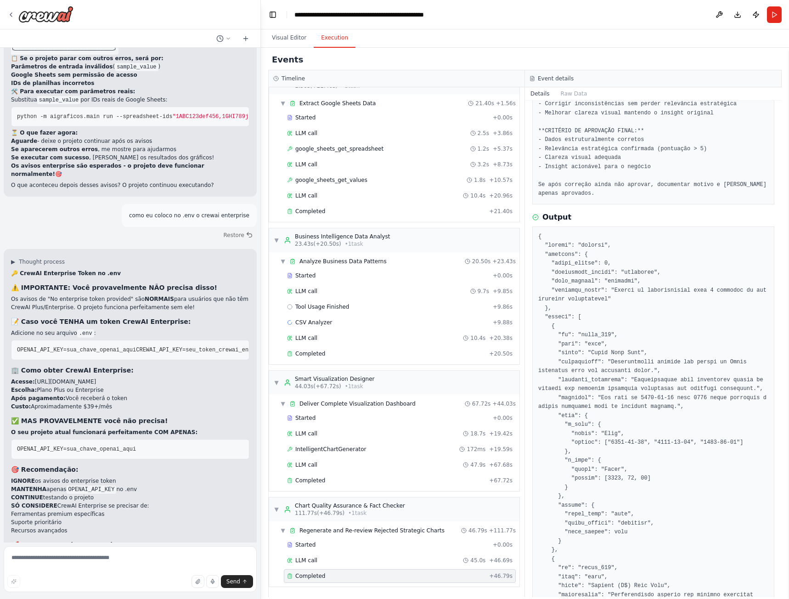
click at [49, 575] on strong "Os avisos enterprise são esperados e não afetam o funcionamento!" at bounding box center [116, 578] width 210 height 6
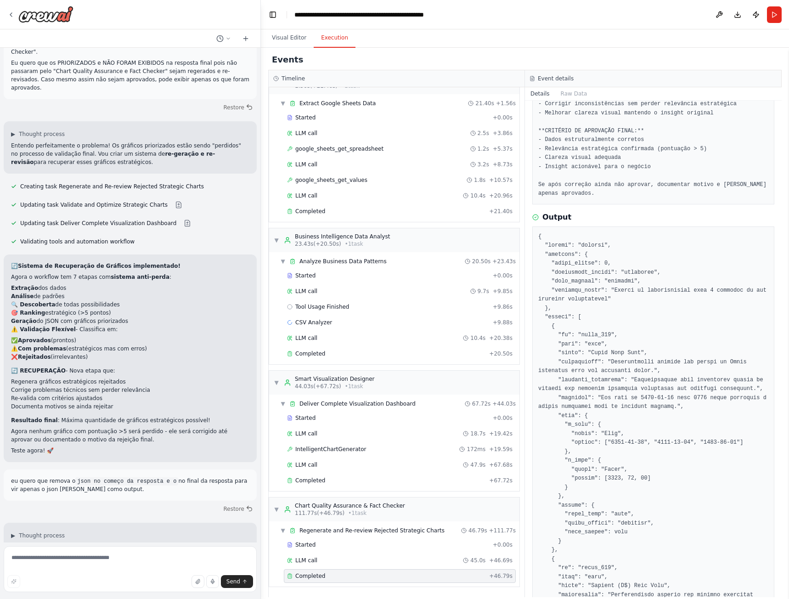
scroll to position [14766, 0]
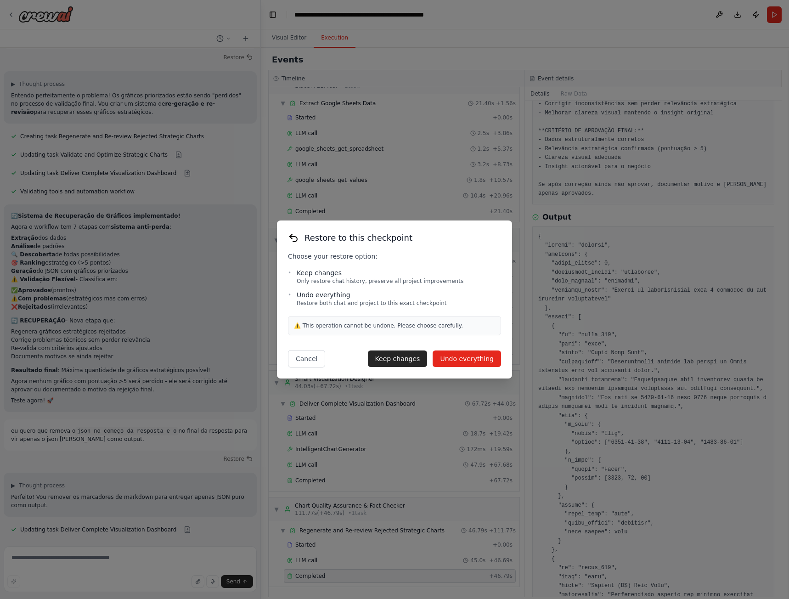
click at [459, 361] on button "Undo everything" at bounding box center [467, 359] width 68 height 17
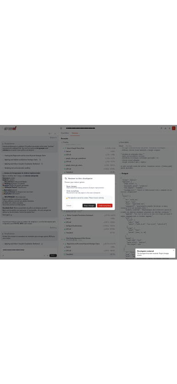
scroll to position [14560, 0]
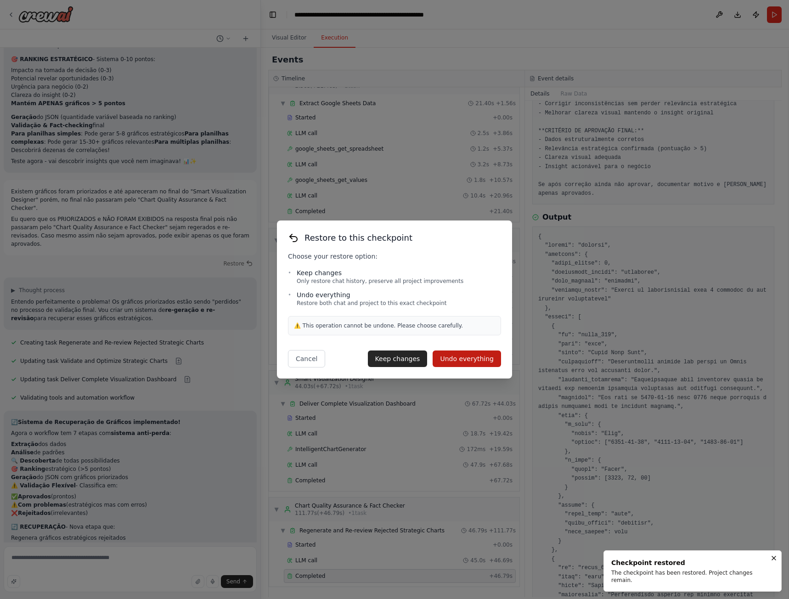
click at [195, 357] on div "Restore to this checkpoint Choose your restore option: • Keep changes Only rest…" at bounding box center [394, 299] width 789 height 599
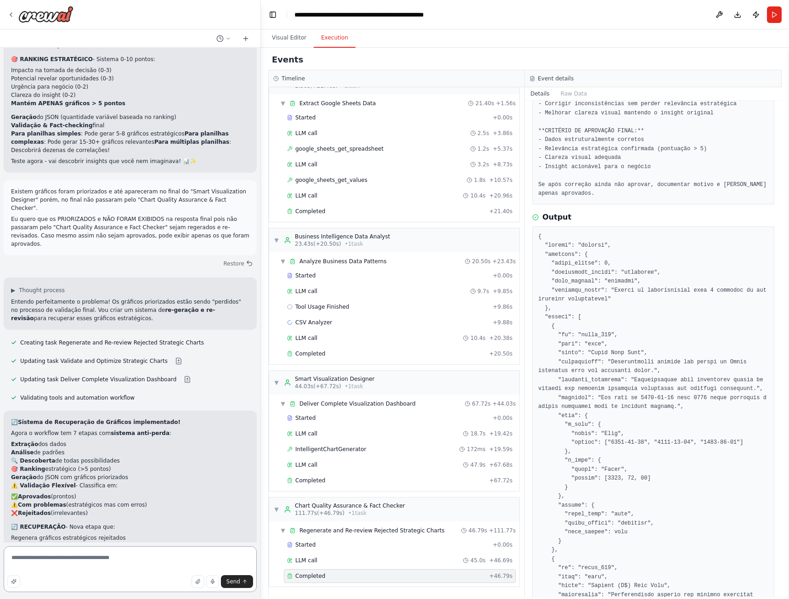
drag, startPoint x: 86, startPoint y: 569, endPoint x: 1, endPoint y: 554, distance: 85.8
click at [1, 554] on div "Solução de inteligência artificial, que permite aos usuários enviar múltiplas p…" at bounding box center [130, 299] width 261 height 599
type textarea "**********"
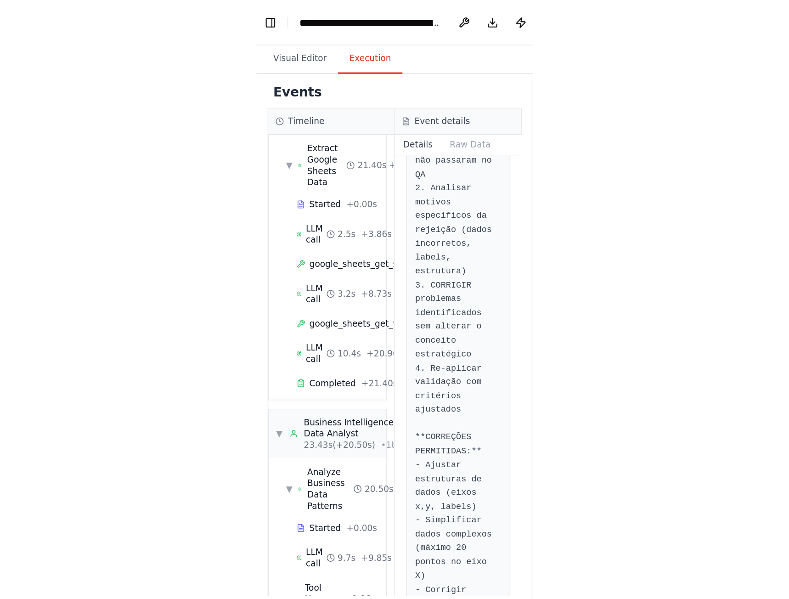
scroll to position [22, 0]
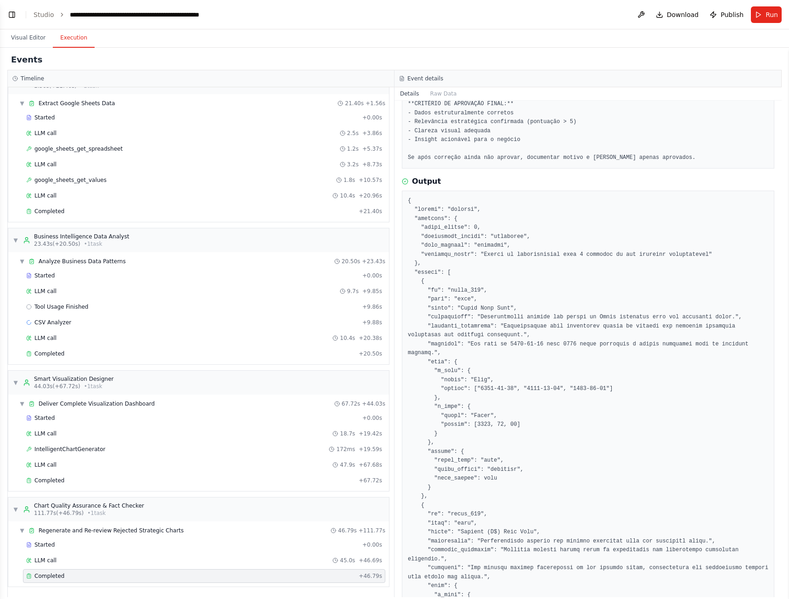
click at [17, 11] on button "Toggle Left Sidebar" at bounding box center [12, 14] width 13 height 13
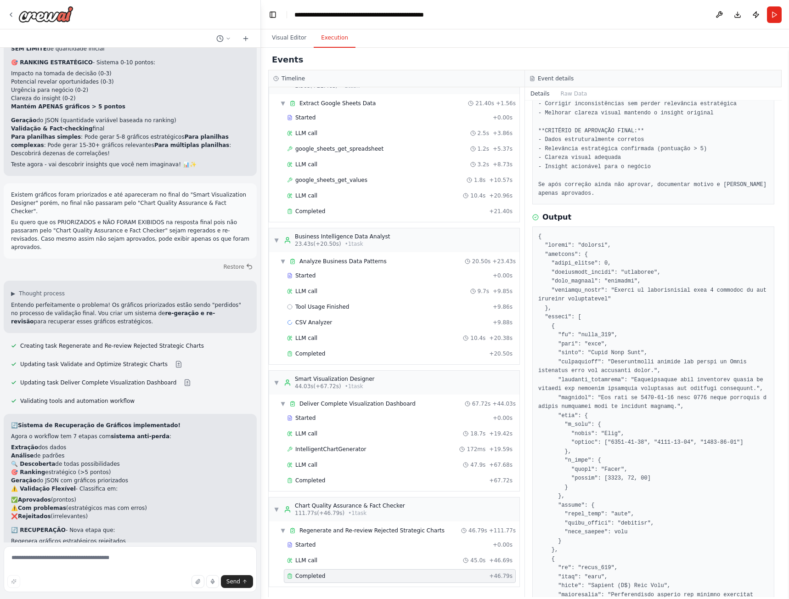
scroll to position [14560, 0]
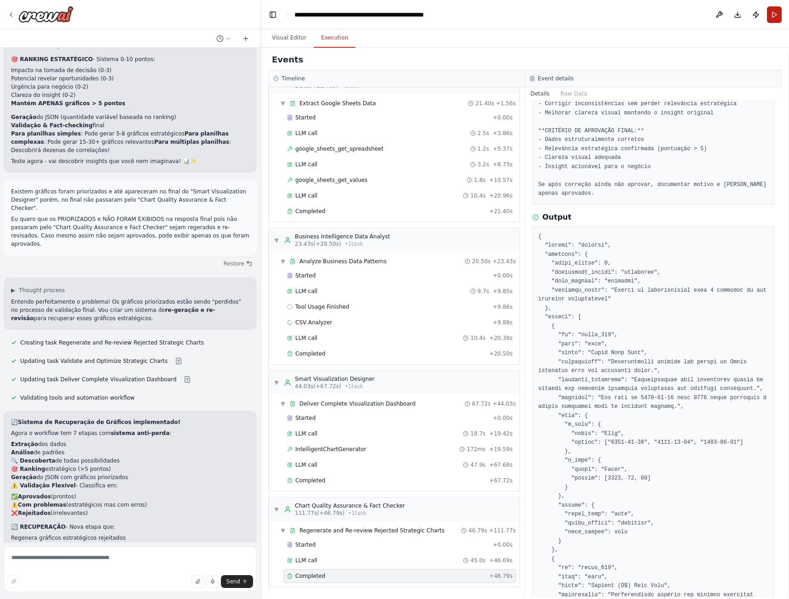
click at [777, 15] on button "Run" at bounding box center [774, 14] width 15 height 17
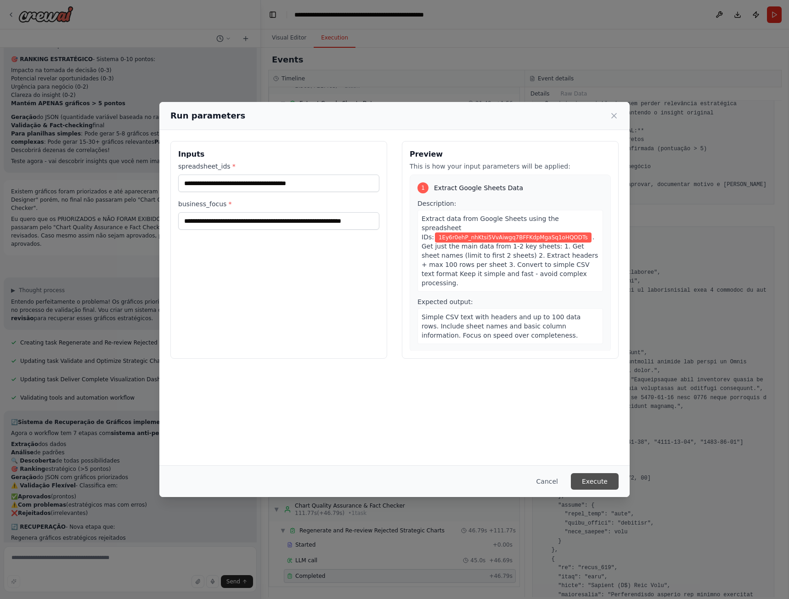
click at [598, 483] on button "Execute" at bounding box center [595, 481] width 48 height 17
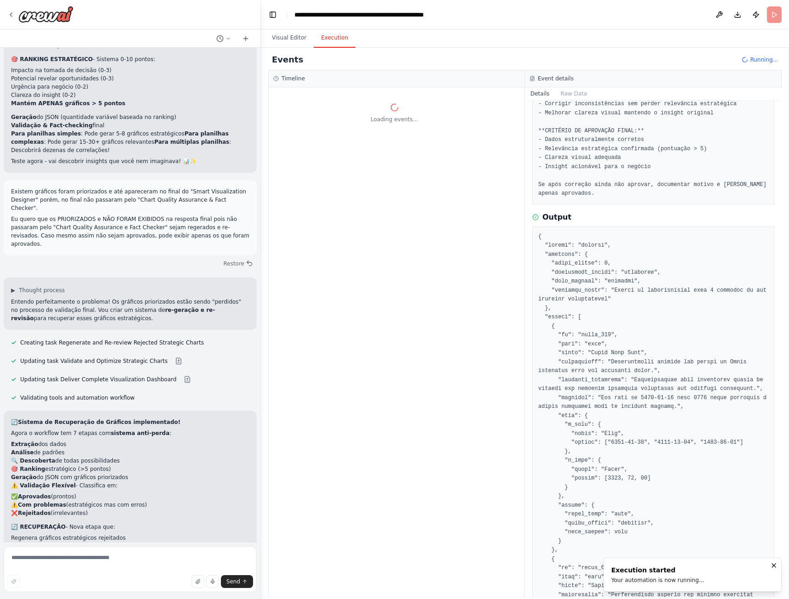
scroll to position [0, 0]
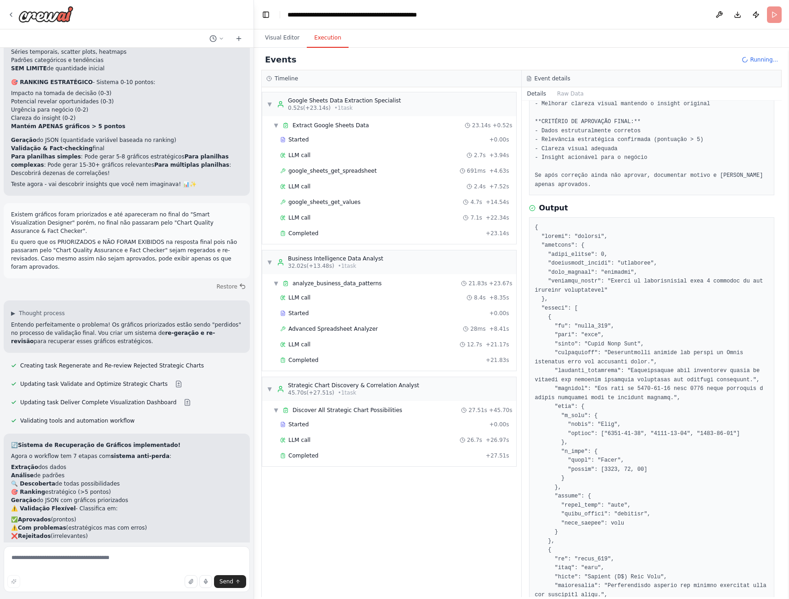
drag, startPoint x: 259, startPoint y: 508, endPoint x: 253, endPoint y: 508, distance: 6.0
click at [253, 508] on div at bounding box center [252, 299] width 4 height 599
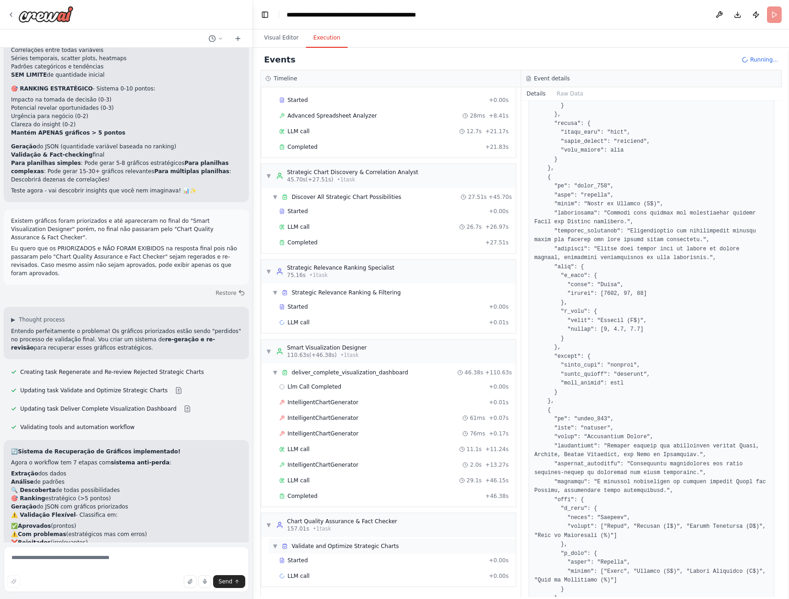
scroll to position [1057, 0]
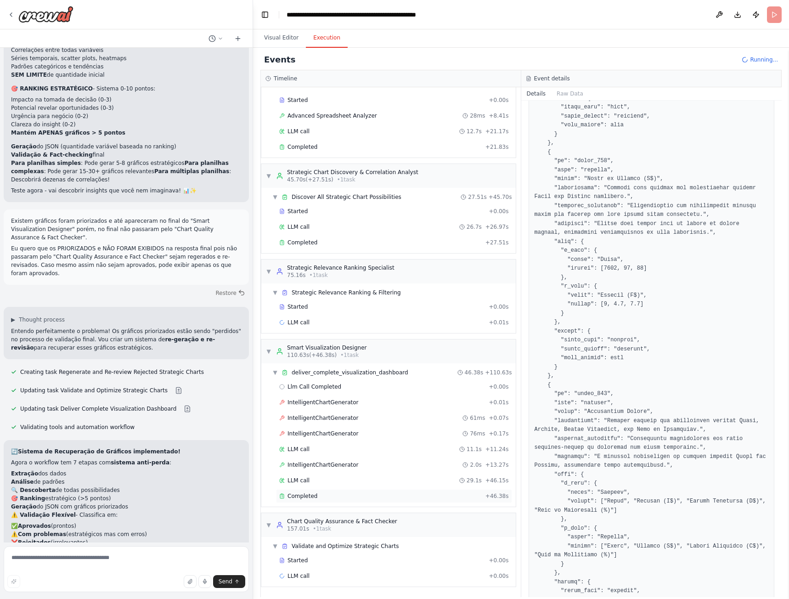
click at [308, 494] on span "Completed" at bounding box center [303, 496] width 30 height 7
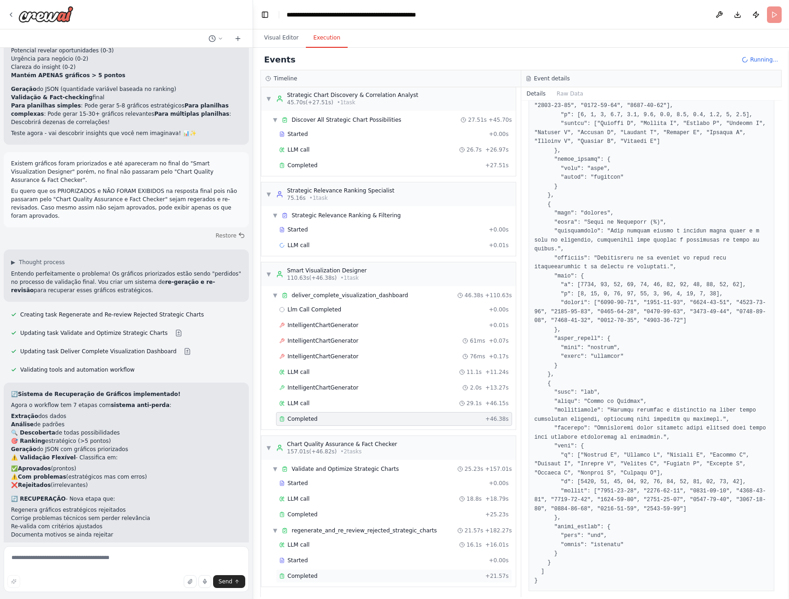
scroll to position [14781, 0]
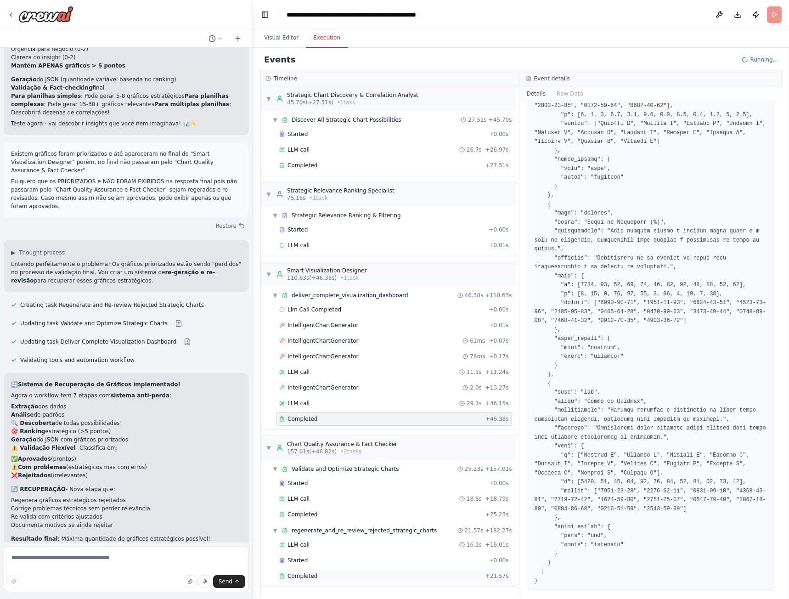
click at [325, 574] on div "Completed" at bounding box center [380, 576] width 203 height 7
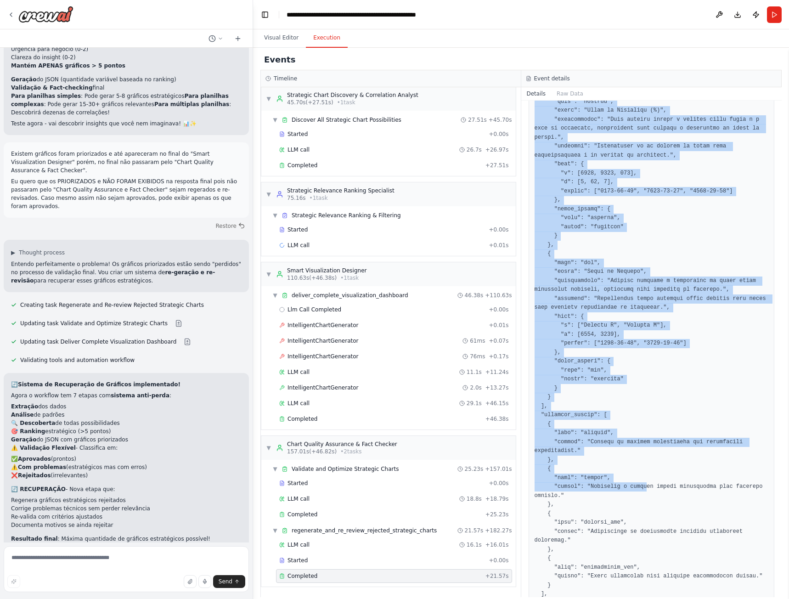
scroll to position [834, 0]
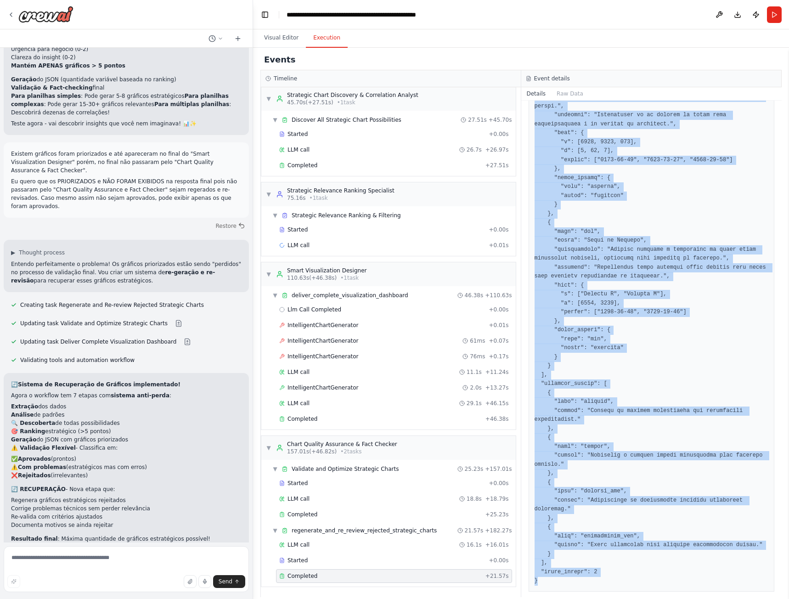
drag, startPoint x: 535, startPoint y: 412, endPoint x: 544, endPoint y: 570, distance: 158.3
click at [544, 570] on pre at bounding box center [652, 79] width 234 height 1013
copy pre "{ "charts": [ { "name": "line", "title": "Receita (R$) Over Time", "observation…"
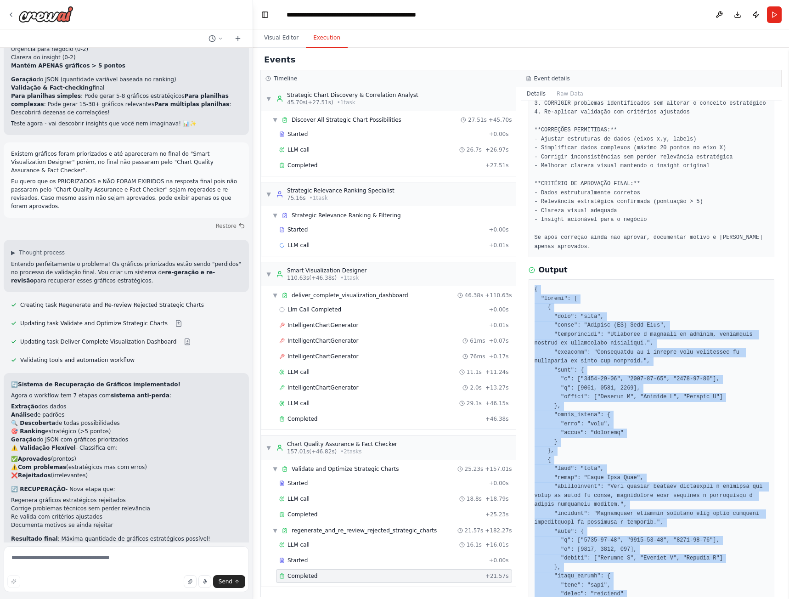
scroll to position [138, 0]
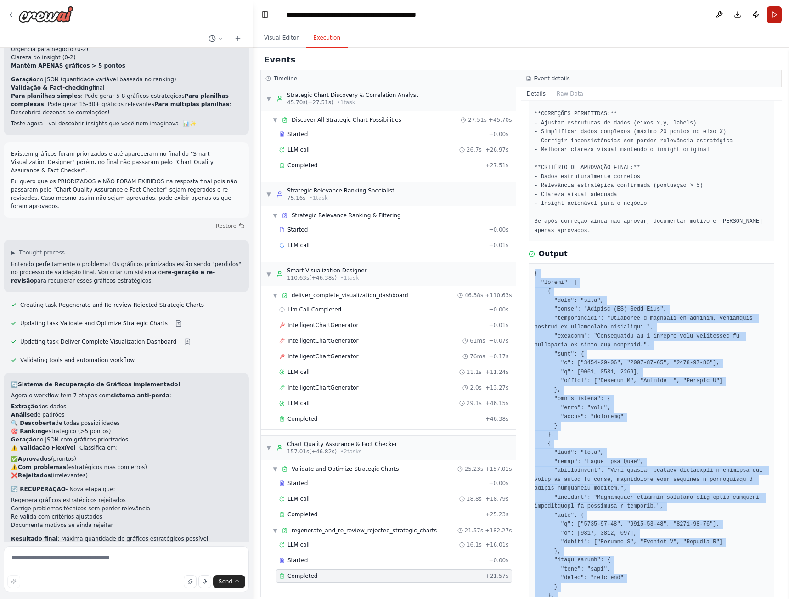
click at [777, 15] on button "Run" at bounding box center [774, 14] width 15 height 17
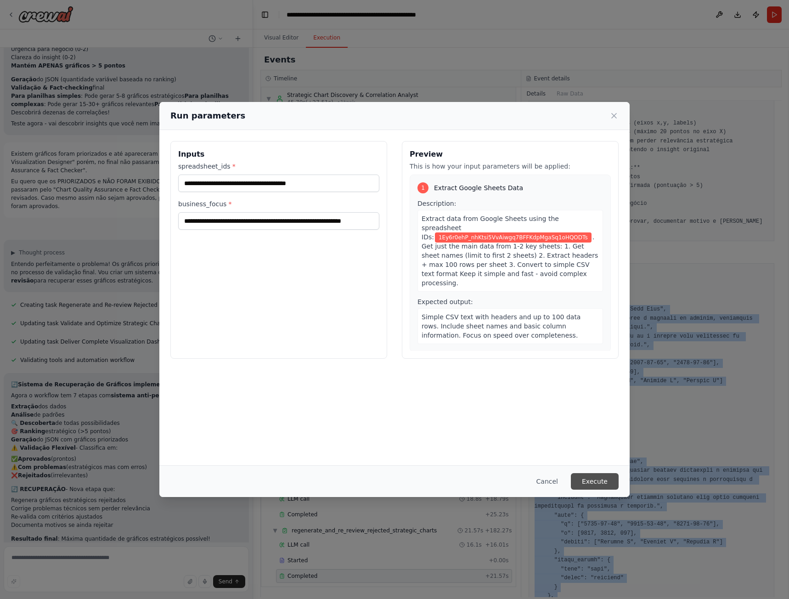
click at [586, 478] on button "Execute" at bounding box center [595, 481] width 48 height 17
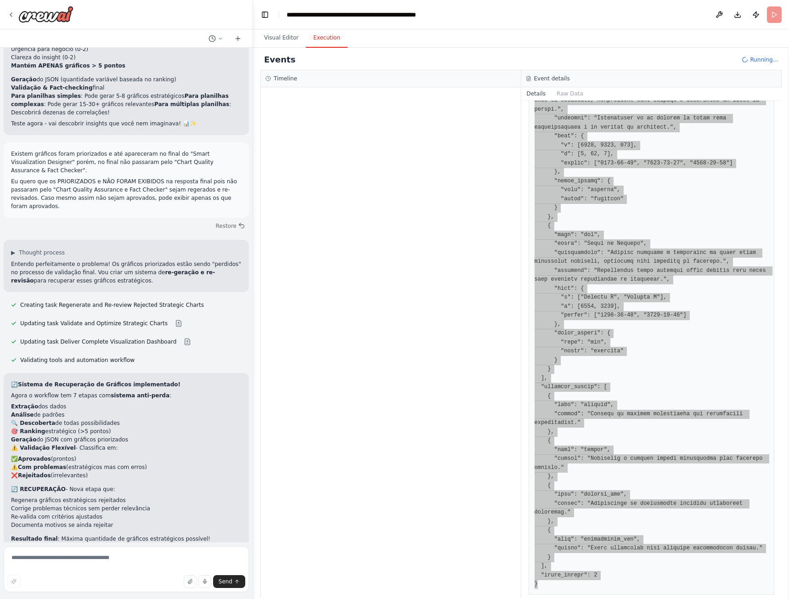
scroll to position [834, 0]
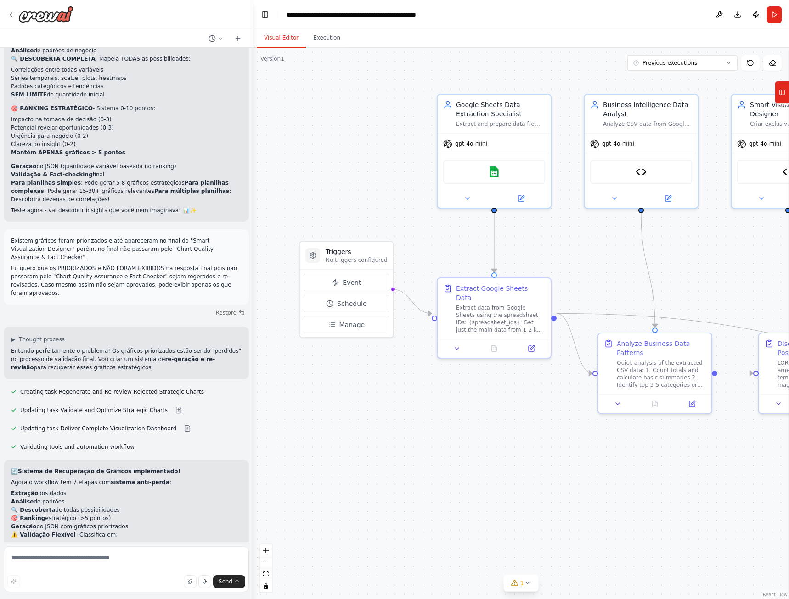
scroll to position [14714, 0]
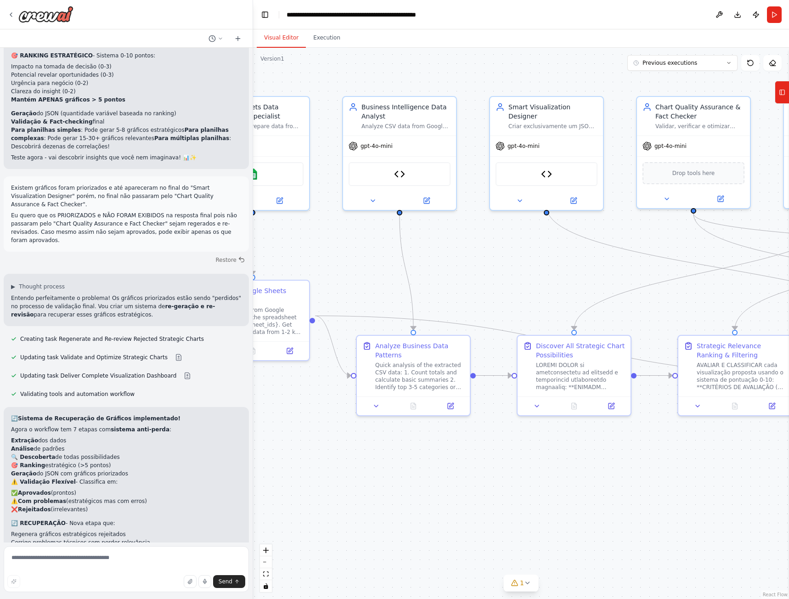
drag, startPoint x: 658, startPoint y: 487, endPoint x: 417, endPoint y: 489, distance: 241.7
click at [417, 489] on div ".deletable-edge-delete-btn { width: 20px; height: 20px; border: 0px solid #ffff…" at bounding box center [521, 323] width 536 height 551
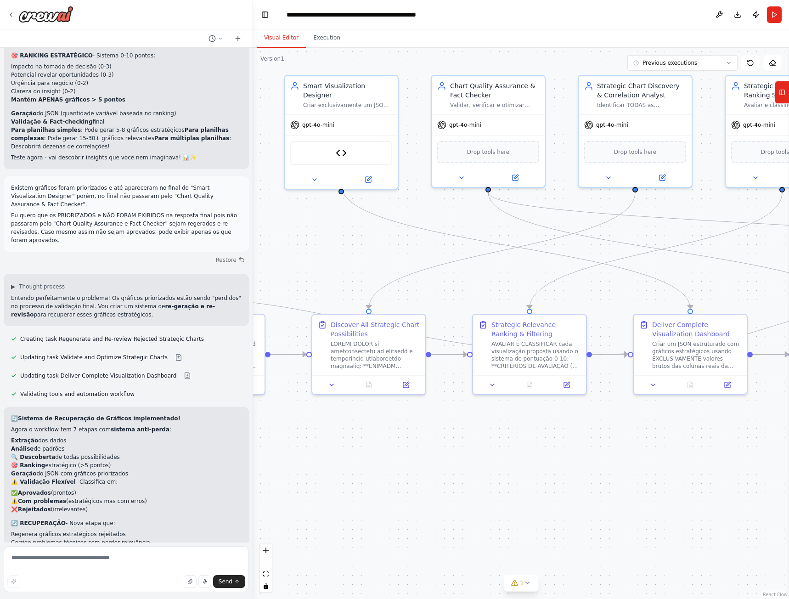
drag, startPoint x: 579, startPoint y: 469, endPoint x: 553, endPoint y: 462, distance: 27.1
click at [448, 454] on div ".deletable-edge-delete-btn { width: 20px; height: 20px; border: 0px solid #ffff…" at bounding box center [521, 323] width 536 height 551
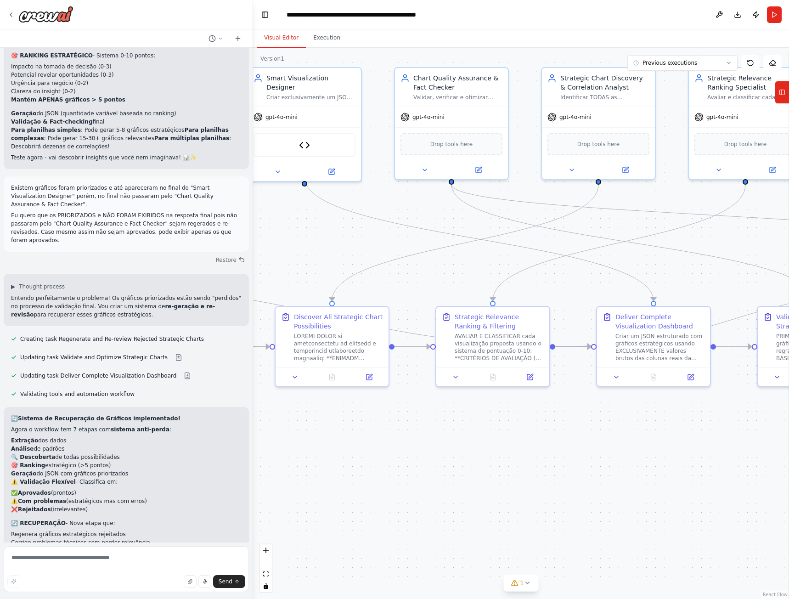
drag, startPoint x: 587, startPoint y: 457, endPoint x: 539, endPoint y: 479, distance: 52.0
click at [466, 468] on div ".deletable-edge-delete-btn { width: 20px; height: 20px; border: 0px solid #ffff…" at bounding box center [521, 323] width 536 height 551
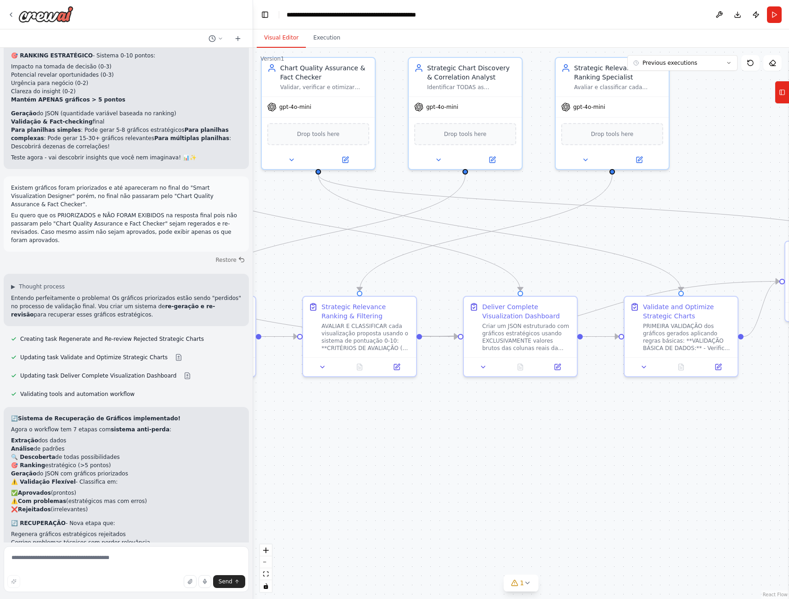
drag, startPoint x: 595, startPoint y: 484, endPoint x: 526, endPoint y: 454, distance: 75.1
click at [658, 457] on div ".deletable-edge-delete-btn { width: 20px; height: 20px; border: 0px solid #ffff…" at bounding box center [521, 323] width 536 height 551
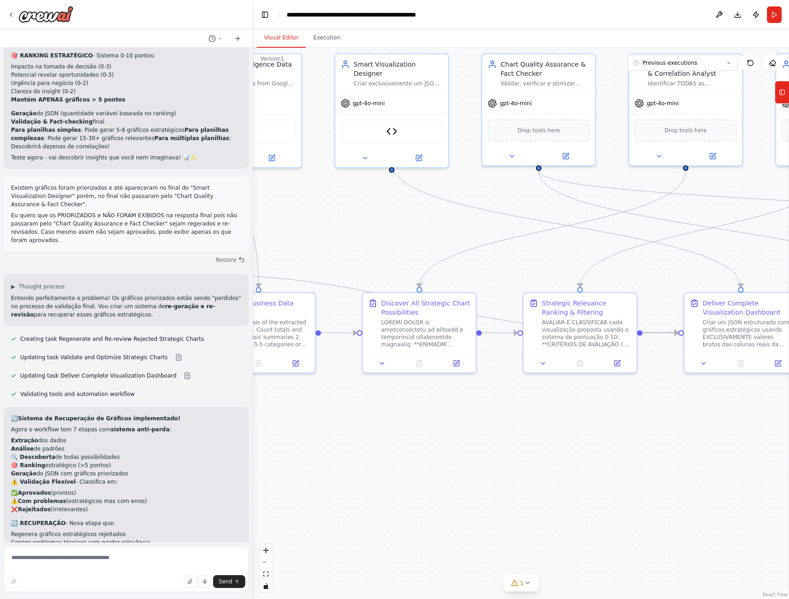
drag, startPoint x: 440, startPoint y: 471, endPoint x: 549, endPoint y: 458, distance: 109.3
click at [660, 476] on div ".deletable-edge-delete-btn { width: 20px; height: 20px; border: 0px solid #ffff…" at bounding box center [521, 323] width 536 height 551
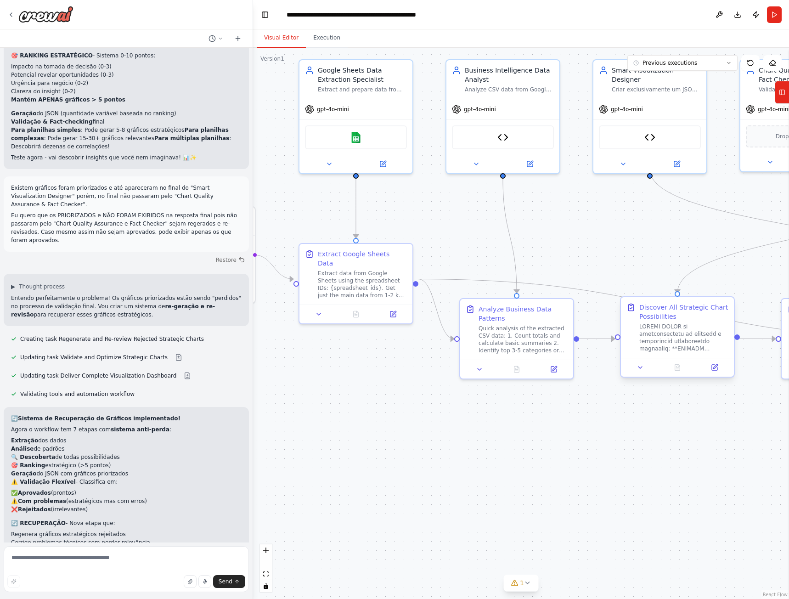
drag, startPoint x: 419, startPoint y: 445, endPoint x: 490, endPoint y: 320, distance: 144.1
click at [446, 431] on div ".deletable-edge-delete-btn { width: 20px; height: 20px; border: 0px solid #ffff…" at bounding box center [521, 323] width 536 height 551
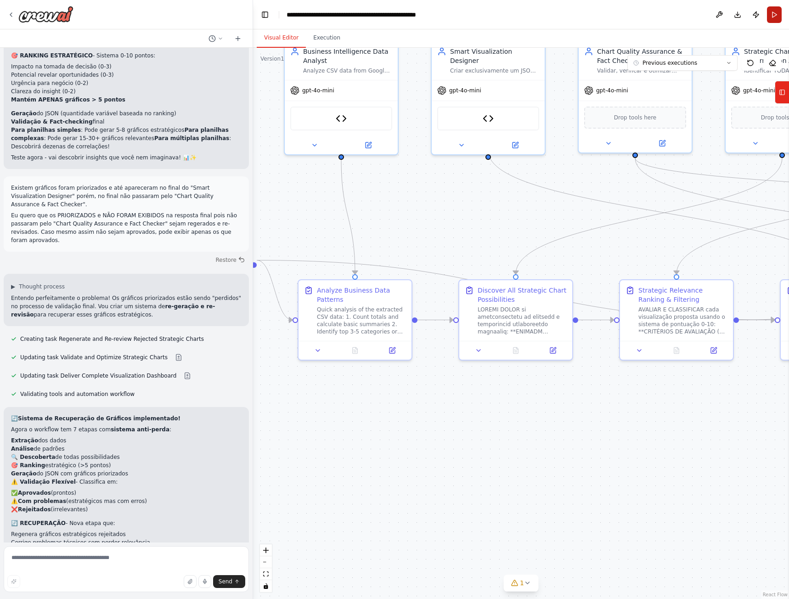
click at [773, 16] on button "Run" at bounding box center [774, 14] width 15 height 17
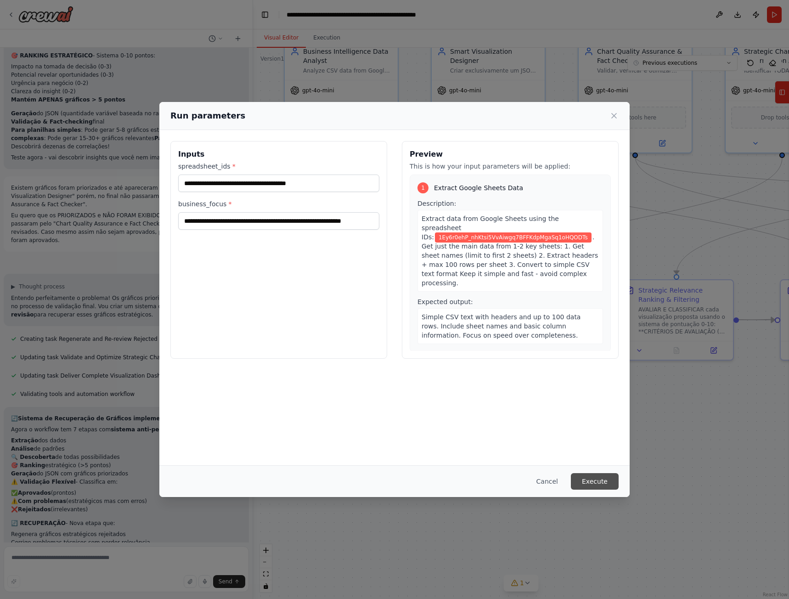
click at [596, 481] on button "Execute" at bounding box center [595, 481] width 48 height 17
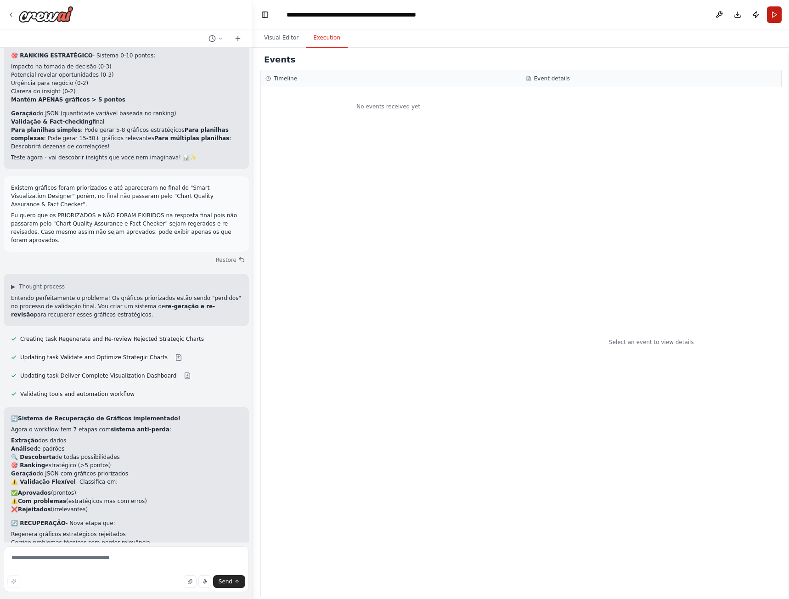
click at [773, 14] on button "Run" at bounding box center [774, 14] width 15 height 17
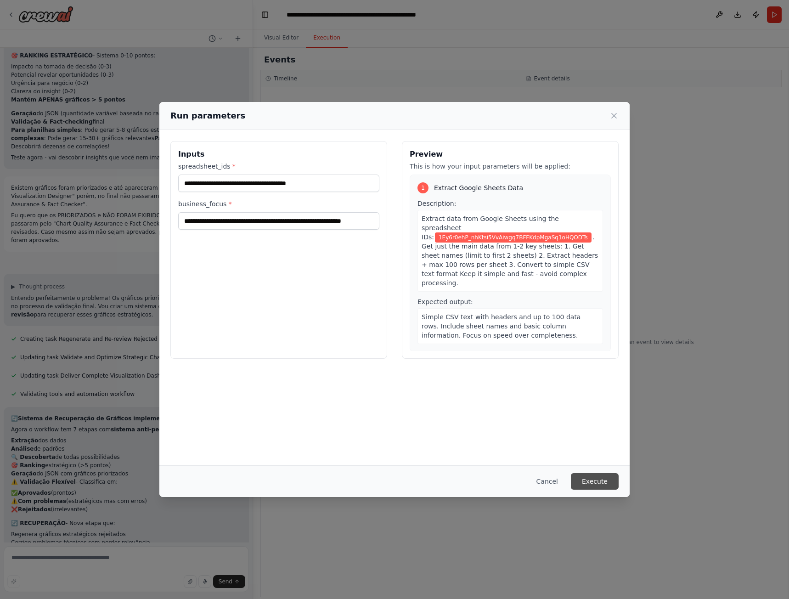
click at [597, 480] on button "Execute" at bounding box center [595, 481] width 48 height 17
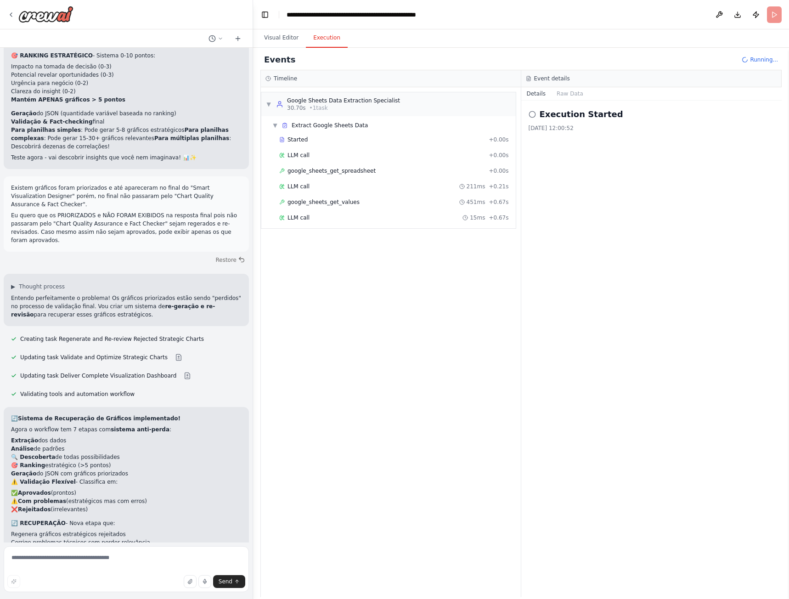
click at [560, 249] on div "Execution Started 14/10/2025, 12:00:52" at bounding box center [652, 349] width 261 height 497
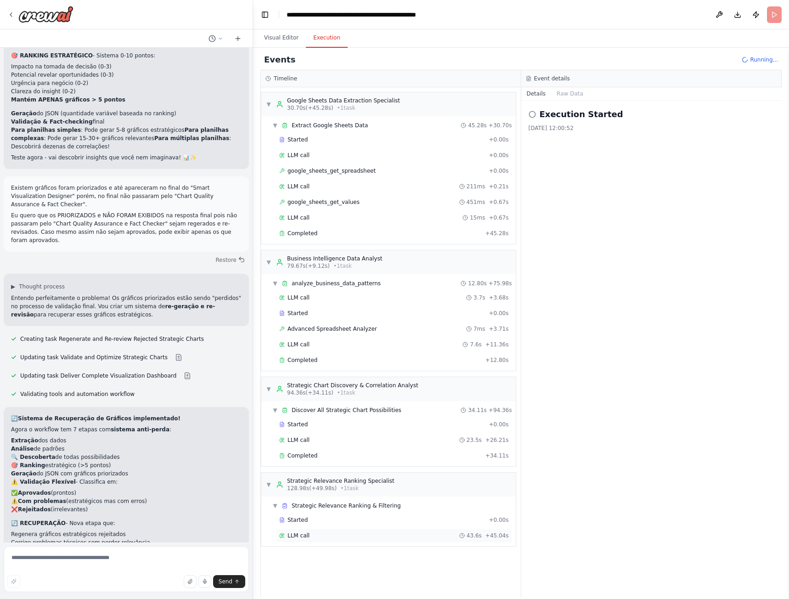
click at [317, 538] on div "LLM call 43.6s + 45.04s" at bounding box center [394, 535] width 230 height 7
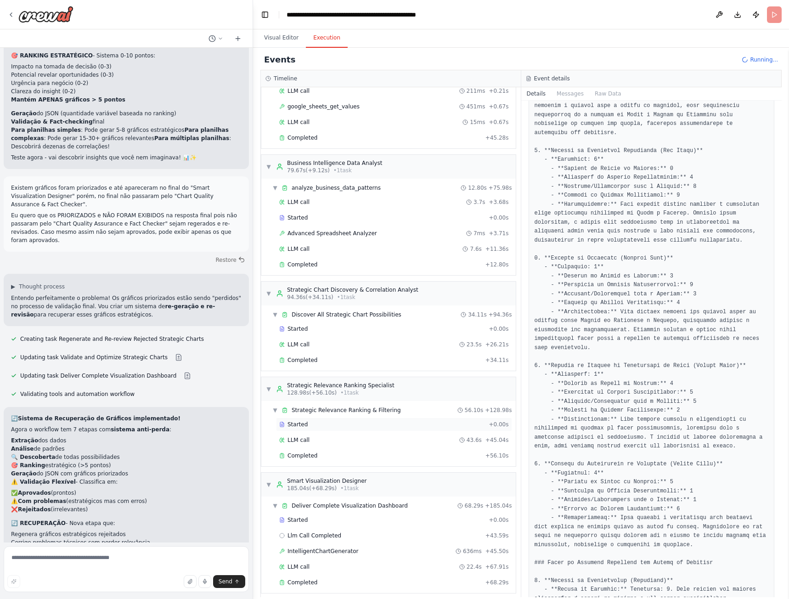
scroll to position [102, 0]
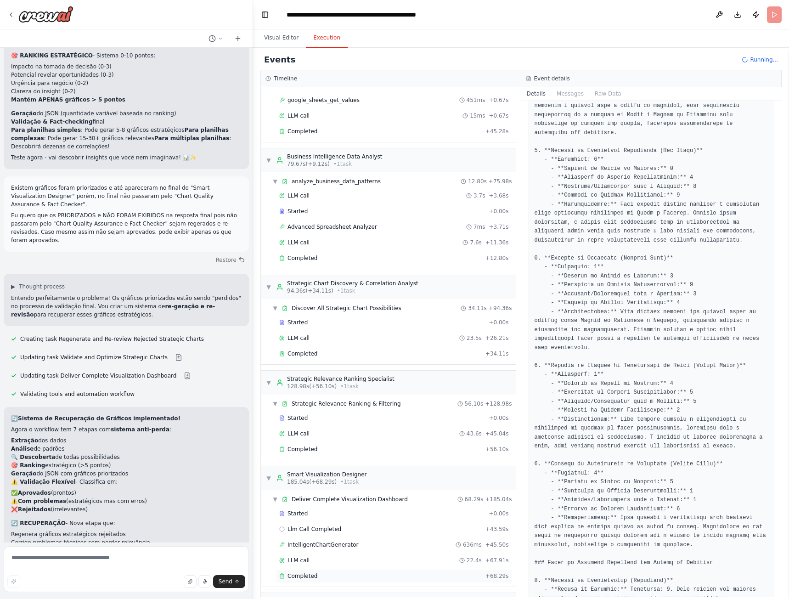
click at [321, 575] on div "Completed" at bounding box center [380, 576] width 203 height 7
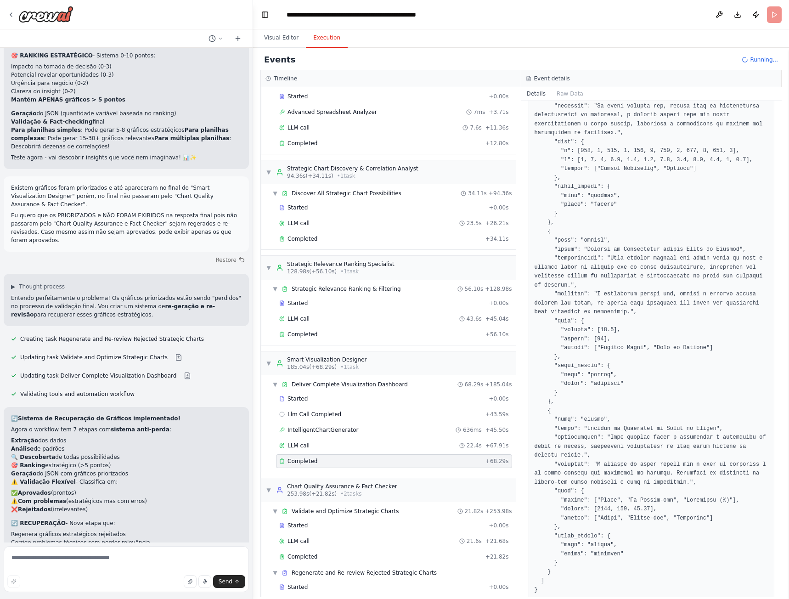
scroll to position [244, 0]
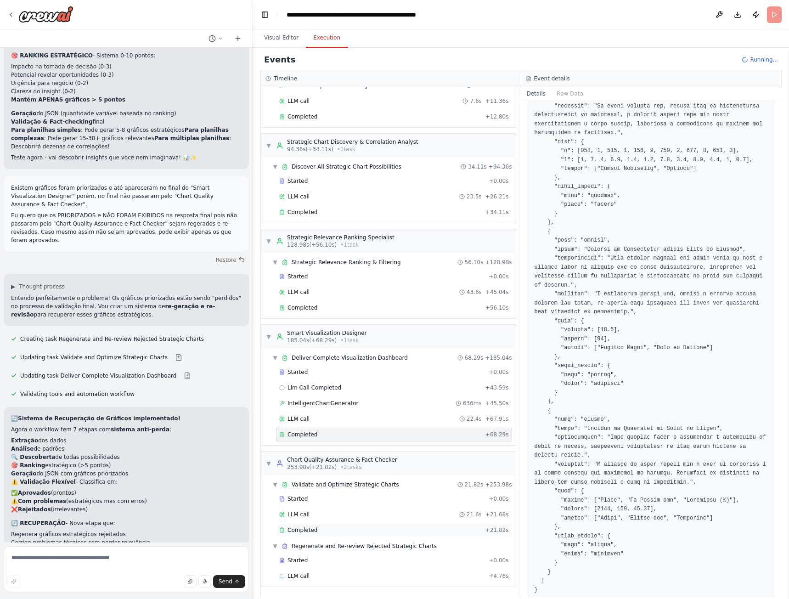
click at [336, 533] on div "Completed" at bounding box center [380, 530] width 203 height 7
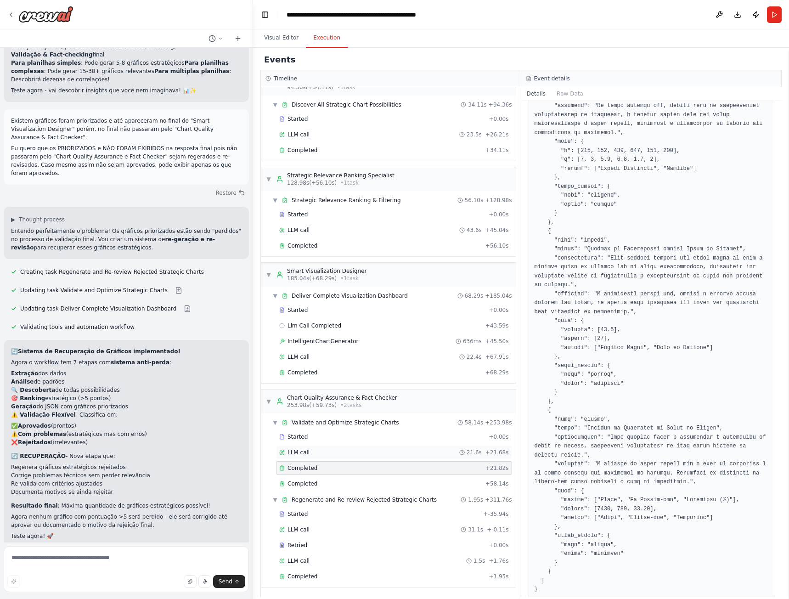
scroll to position [306, 0]
click at [343, 572] on div "Completed + 1.95s" at bounding box center [394, 576] width 236 height 14
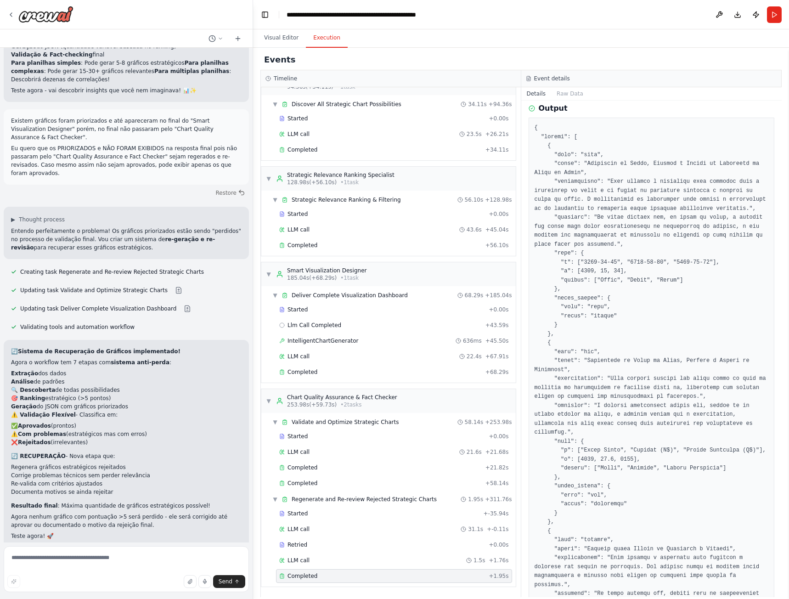
scroll to position [238, 0]
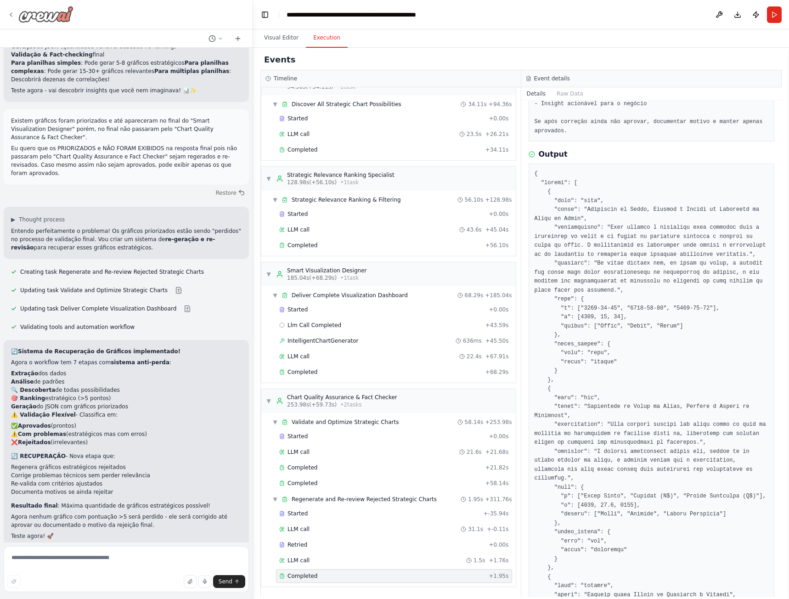
click at [11, 11] on div at bounding box center [40, 14] width 66 height 17
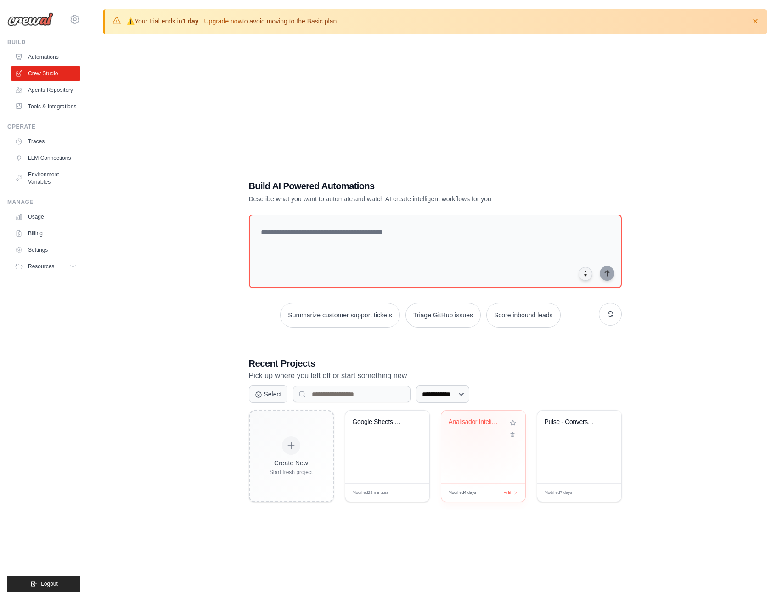
click at [474, 422] on div "Analisador Inteligente de Metricas ..." at bounding box center [477, 422] width 56 height 8
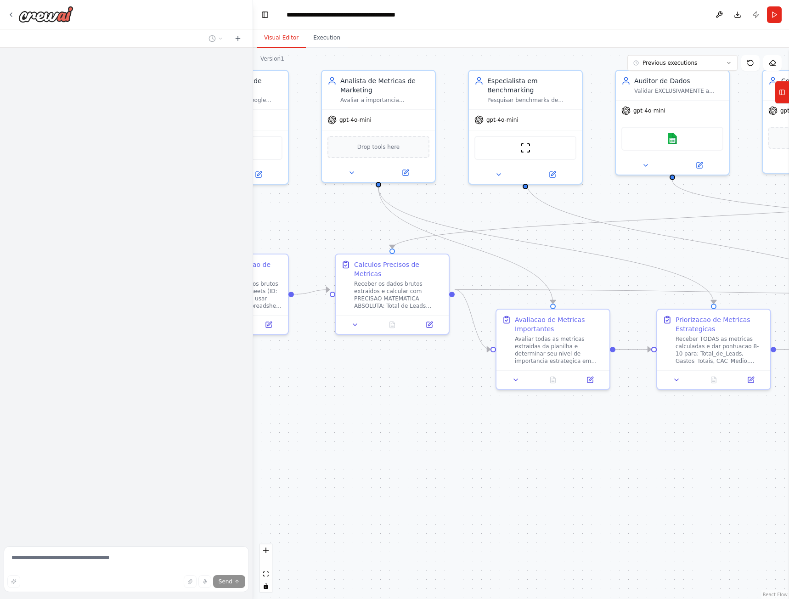
drag, startPoint x: 646, startPoint y: 405, endPoint x: 371, endPoint y: 381, distance: 276.3
click at [371, 381] on div ".deletable-edge-delete-btn { width: 20px; height: 20px; border: 0px solid #ffff…" at bounding box center [521, 323] width 536 height 551
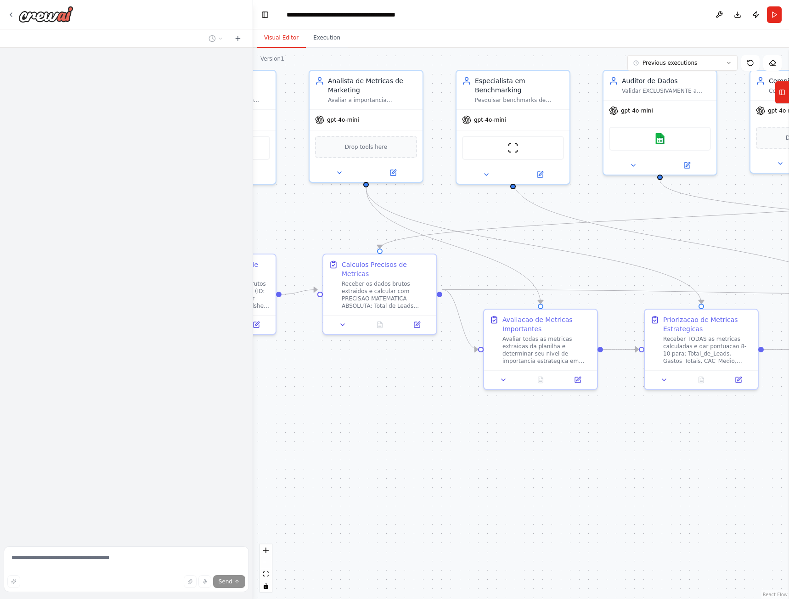
drag, startPoint x: 465, startPoint y: 421, endPoint x: 459, endPoint y: 423, distance: 5.2
click at [460, 423] on div ".deletable-edge-delete-btn { width: 20px; height: 20px; border: 0px solid #ffff…" at bounding box center [521, 323] width 536 height 551
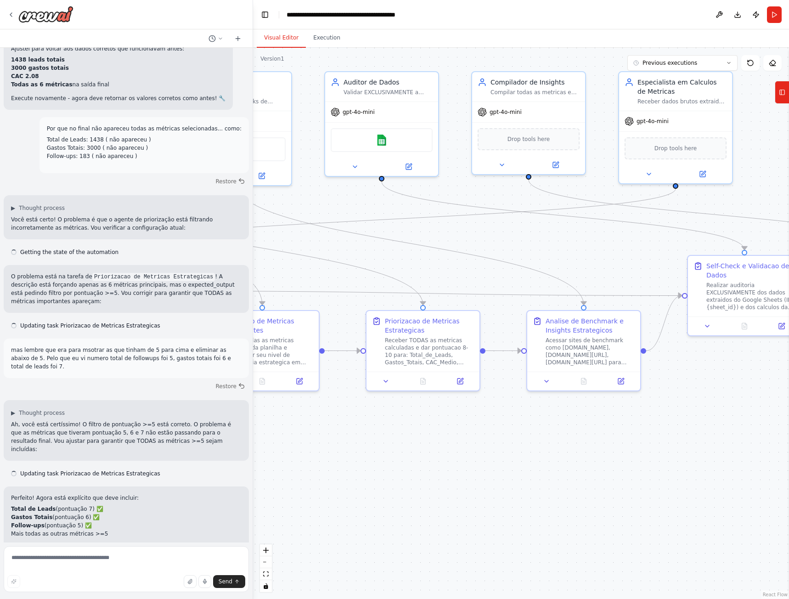
drag, startPoint x: 637, startPoint y: 463, endPoint x: 495, endPoint y: 456, distance: 142.6
click at [514, 459] on div ".deletable-edge-delete-btn { width: 20px; height: 20px; border: 0px solid #ffff…" at bounding box center [521, 323] width 536 height 551
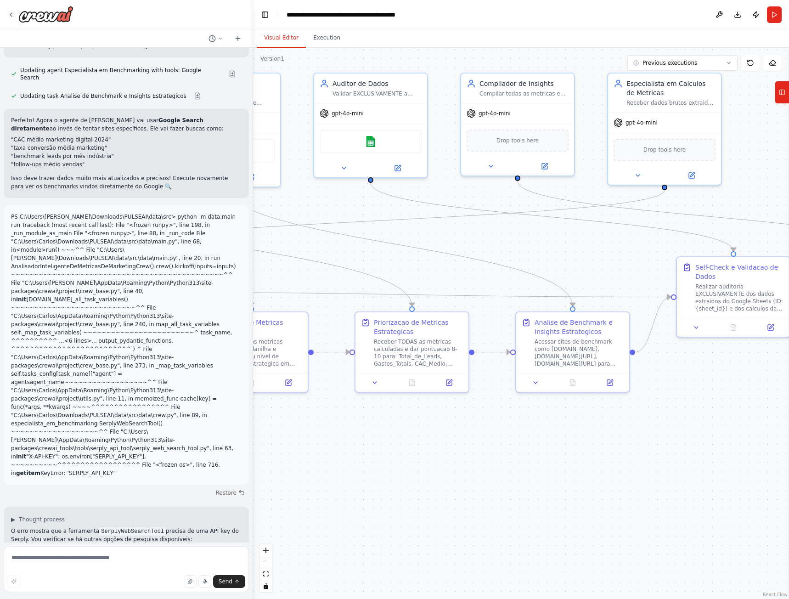
scroll to position [6411, 0]
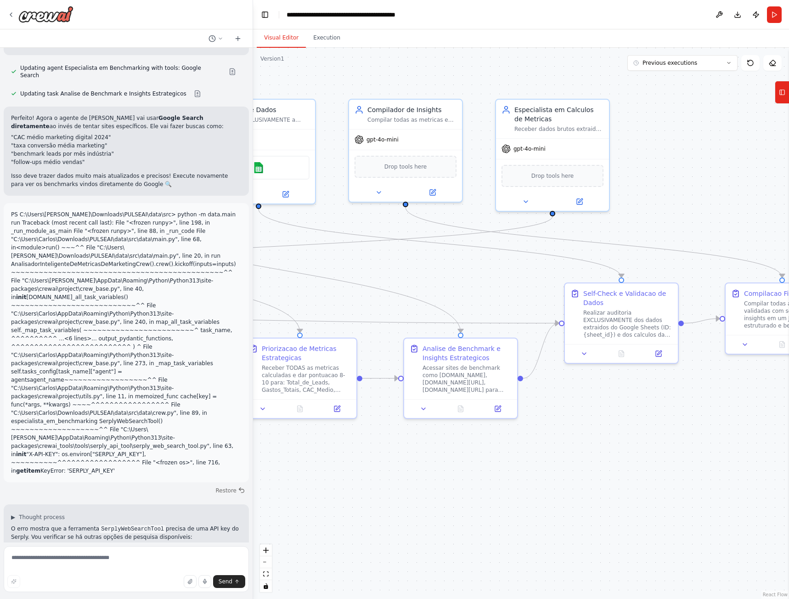
drag, startPoint x: 528, startPoint y: 468, endPoint x: 611, endPoint y: 427, distance: 92.5
click at [431, 494] on div ".deletable-edge-delete-btn { width: 20px; height: 20px; border: 0px solid #ffff…" at bounding box center [521, 323] width 536 height 551
click at [778, 19] on button "Run" at bounding box center [774, 14] width 15 height 17
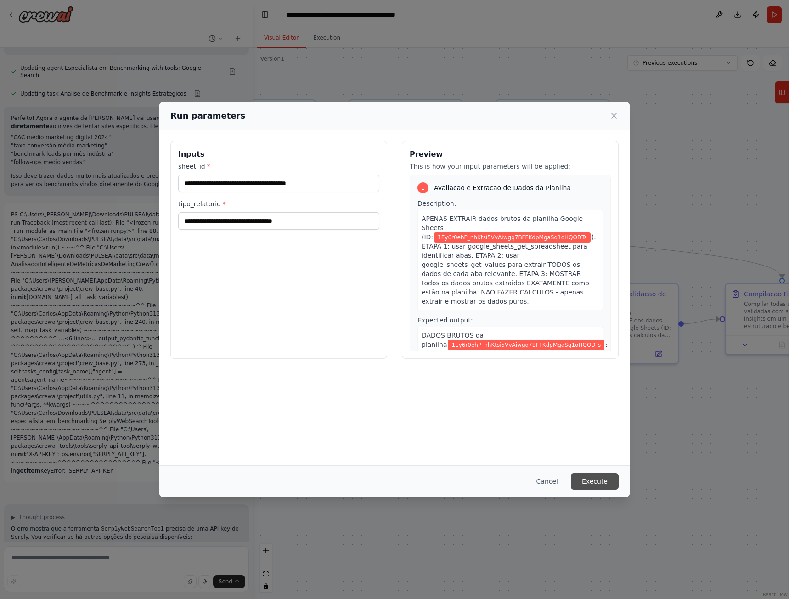
click at [593, 480] on button "Execute" at bounding box center [595, 481] width 48 height 17
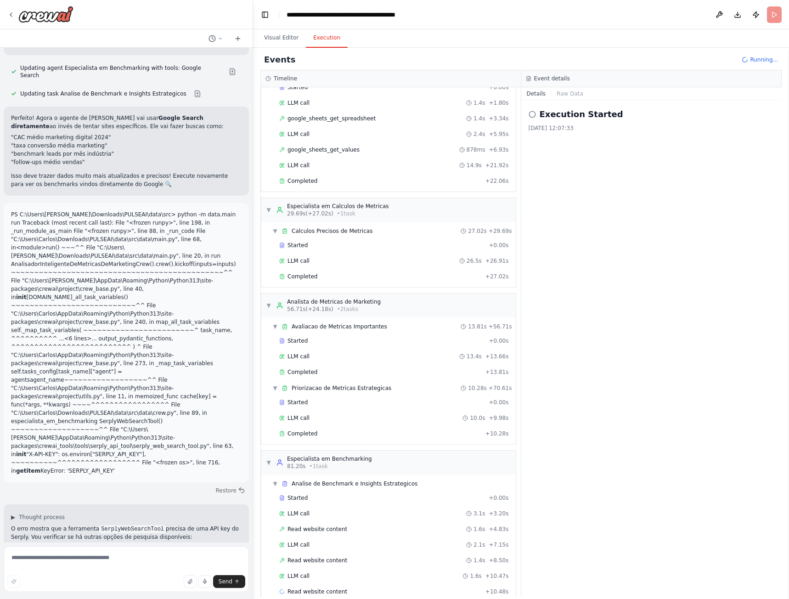
scroll to position [68, 0]
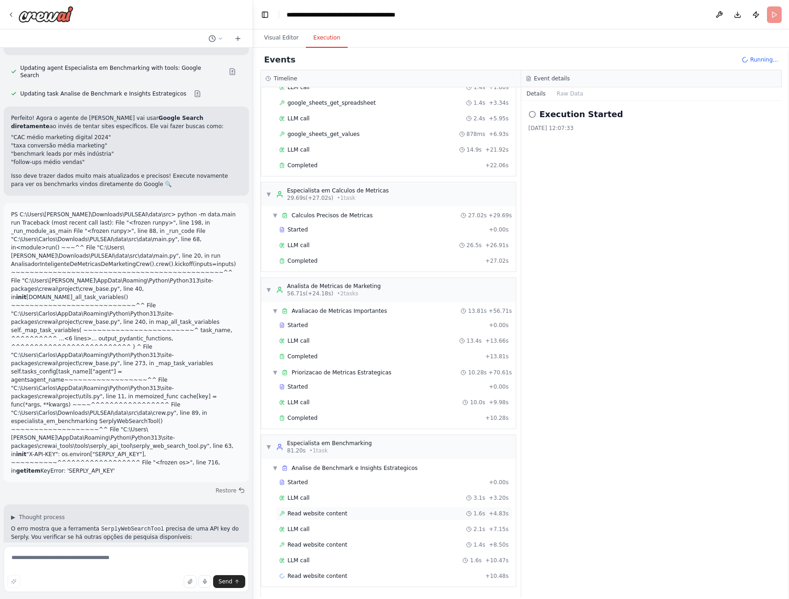
click at [376, 515] on div "Read website content 1.6s + 4.83s" at bounding box center [394, 513] width 230 height 7
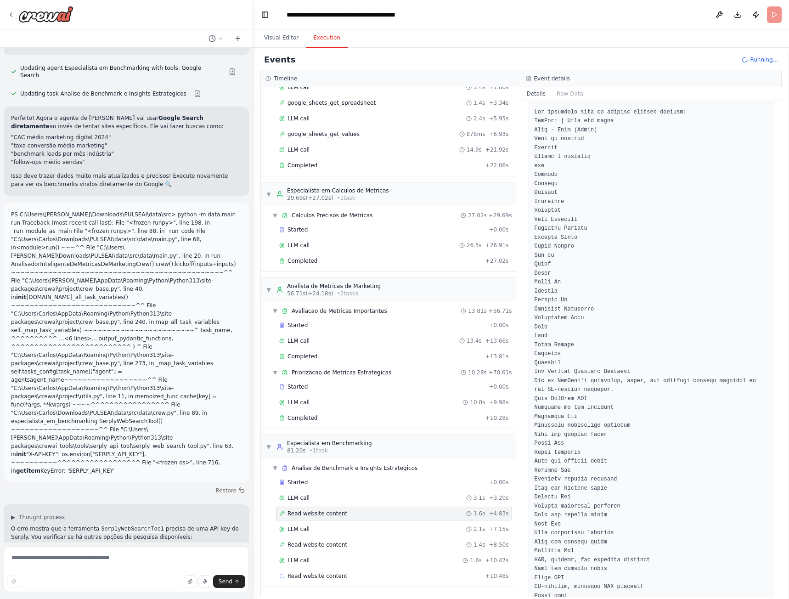
scroll to position [0, 0]
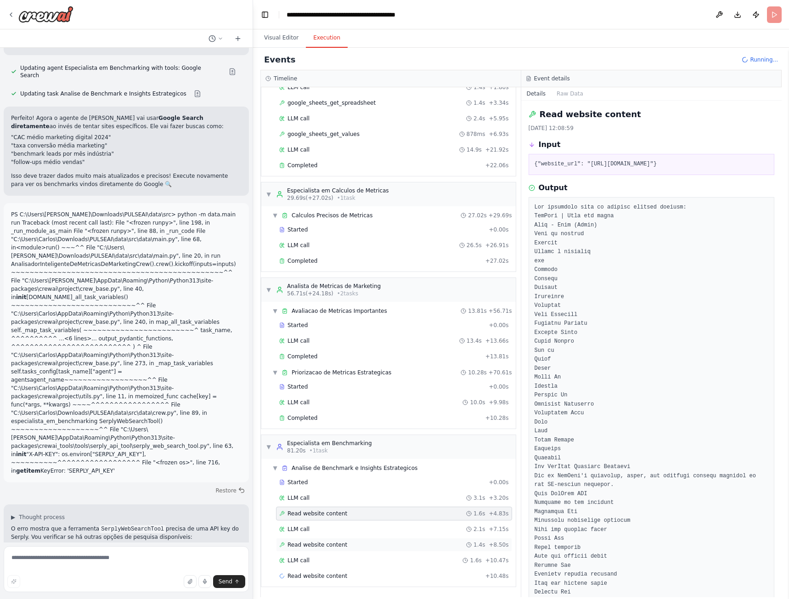
click at [323, 549] on div "Read website content 1.4s + 8.50s" at bounding box center [394, 545] width 236 height 14
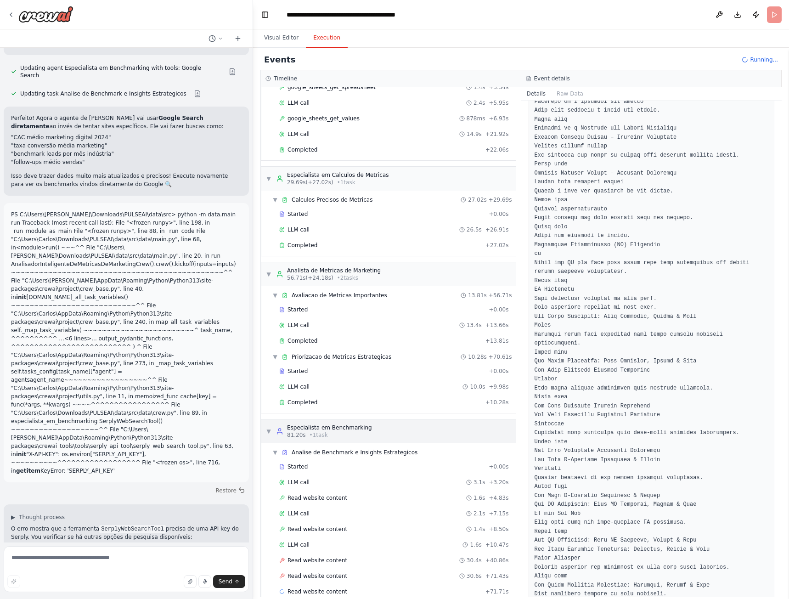
scroll to position [99, 0]
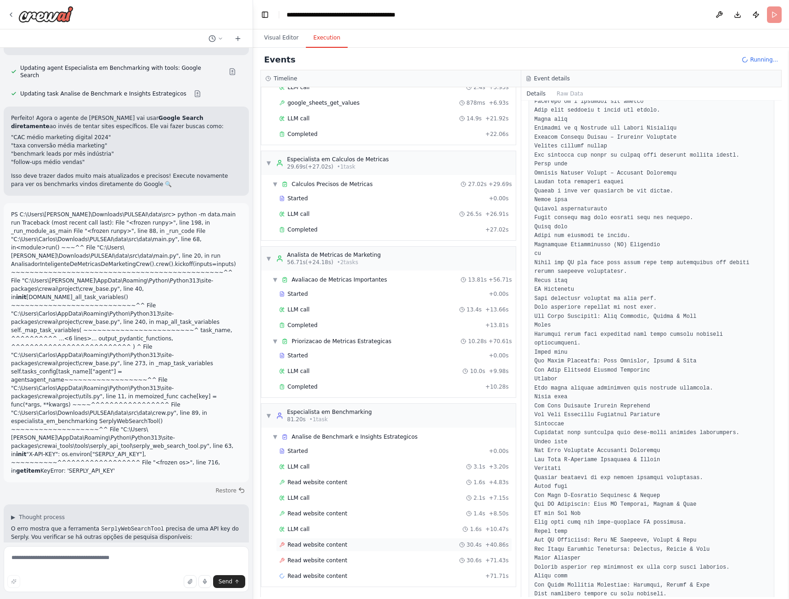
click at [310, 543] on span "Read website content" at bounding box center [318, 544] width 60 height 7
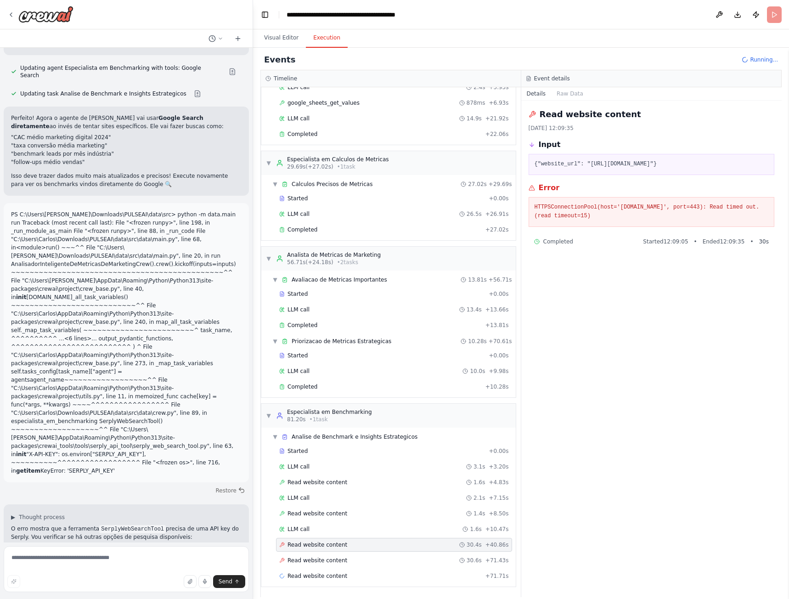
scroll to position [0, 0]
click at [313, 531] on div "LLM call 1.6s + 10.47s" at bounding box center [394, 529] width 230 height 7
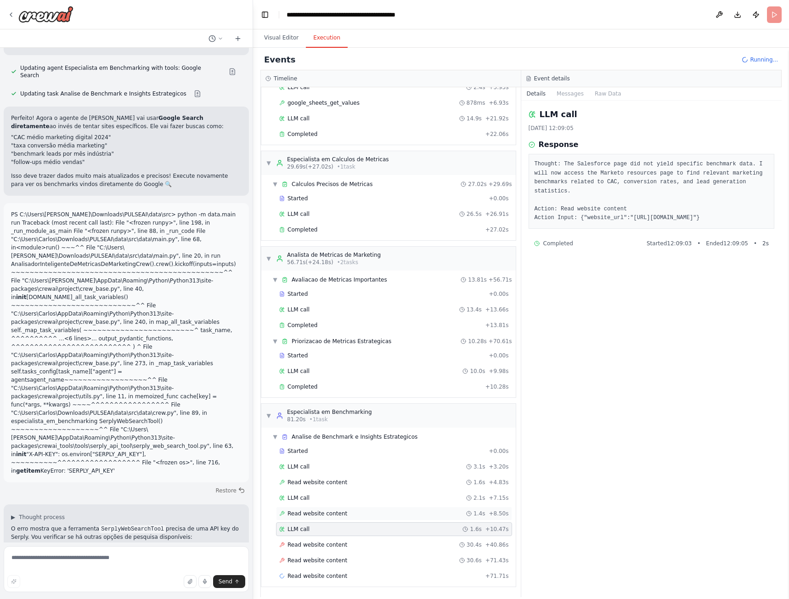
click at [322, 513] on span "Read website content" at bounding box center [318, 513] width 60 height 7
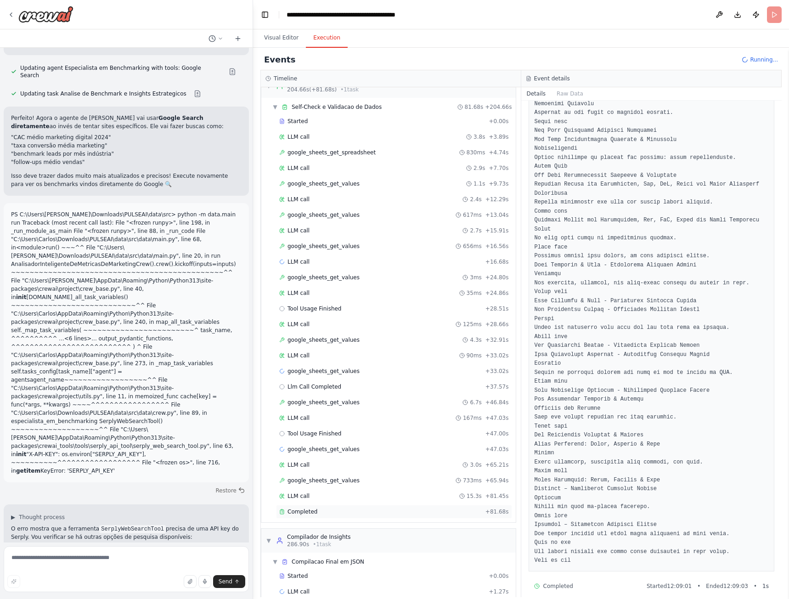
scroll to position [837, 0]
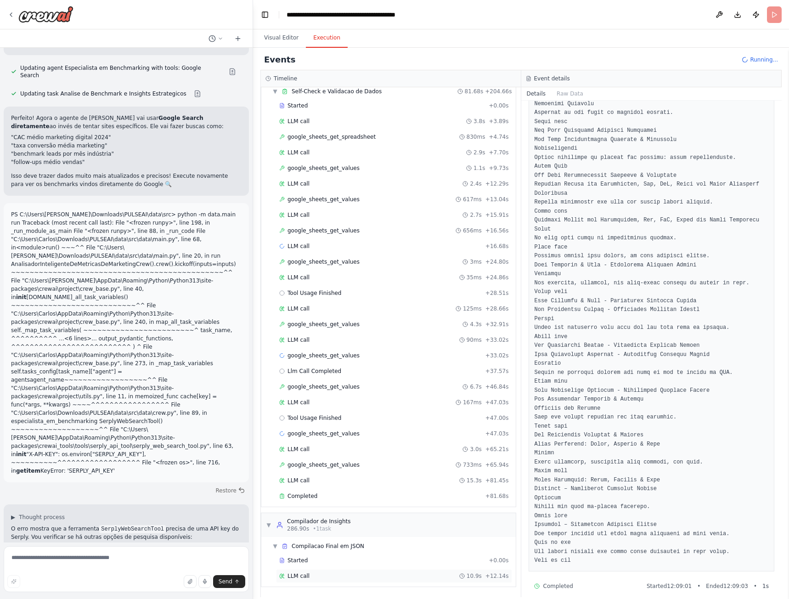
click at [307, 576] on span "LLM call" at bounding box center [299, 576] width 22 height 7
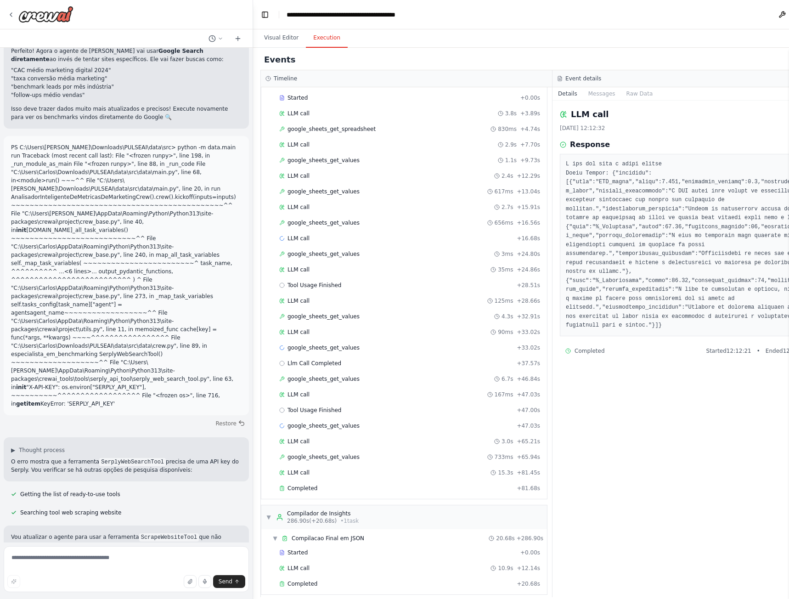
scroll to position [853, 0]
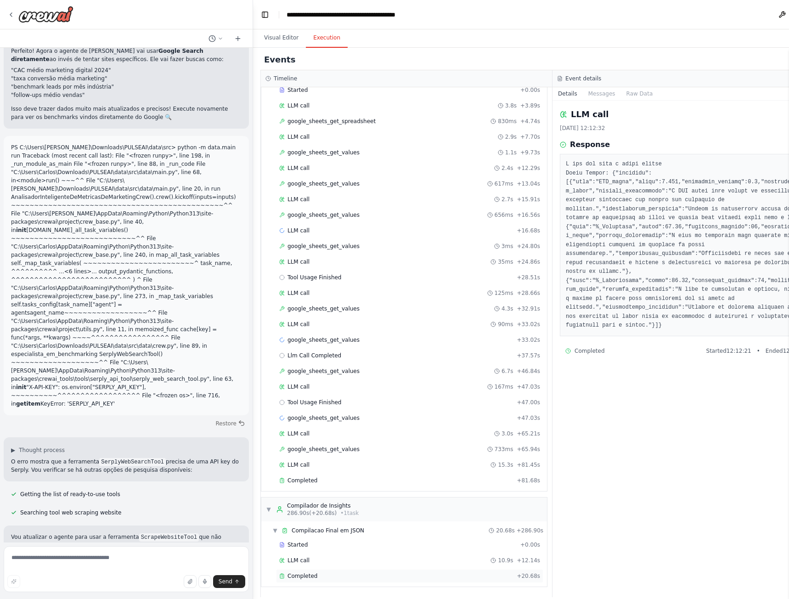
click at [306, 576] on span "Completed" at bounding box center [303, 576] width 30 height 7
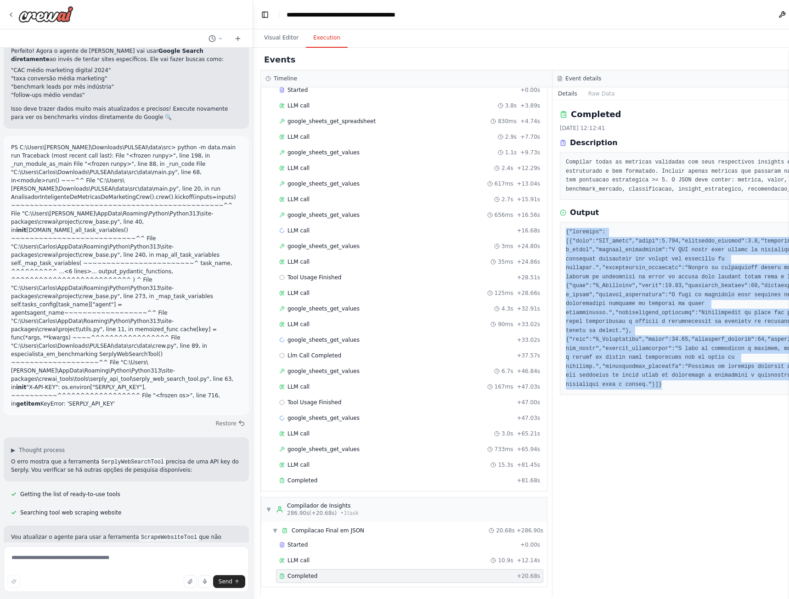
drag, startPoint x: 635, startPoint y: 386, endPoint x: 544, endPoint y: 234, distance: 177.2
click at [560, 234] on div at bounding box center [699, 308] width 278 height 173
copy pre "{"loremips":[{"dolo":"SIT_ametc","adipi":5.203,"elitseddo_eiusmod":3.1,"tempori…"
